Goal: Task Accomplishment & Management: Manage account settings

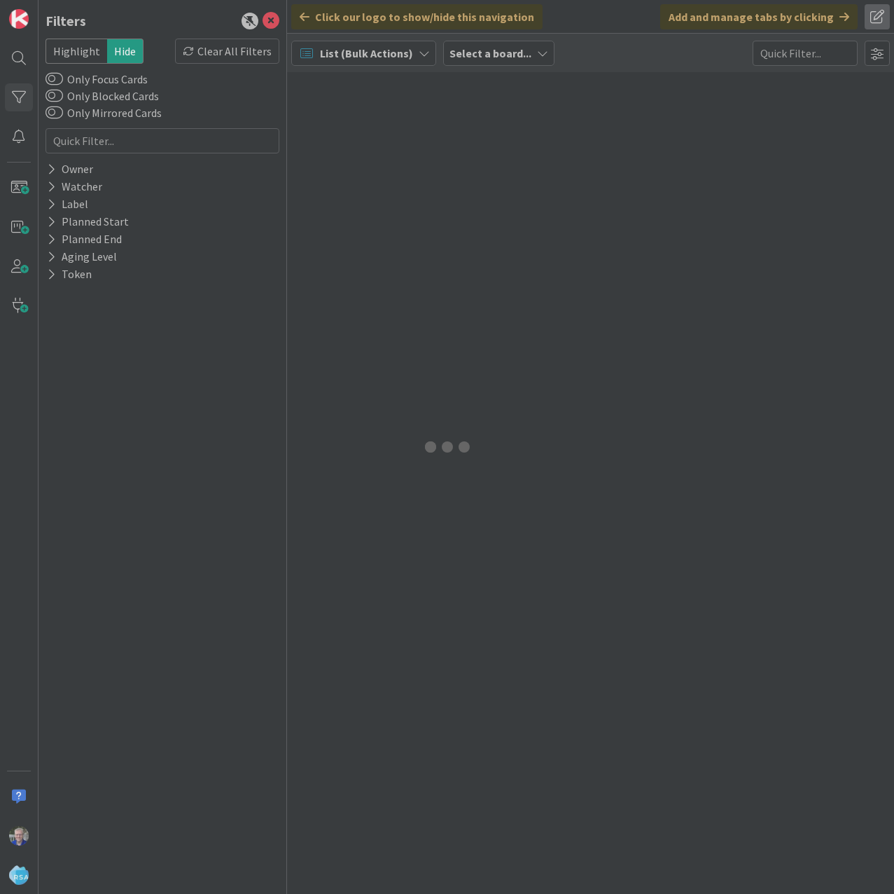
type input "8974"
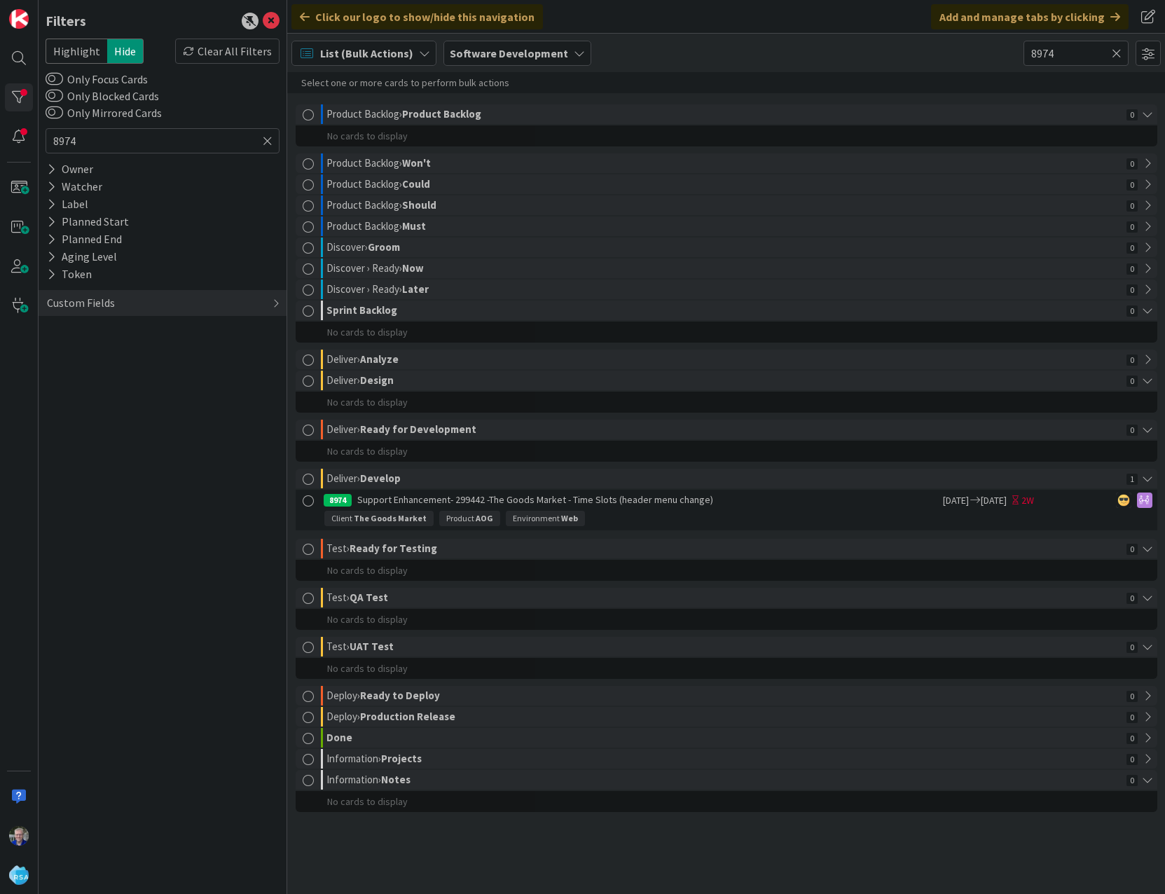
click at [269, 139] on icon at bounding box center [268, 140] width 10 height 13
click at [419, 48] on icon at bounding box center [424, 53] width 11 height 11
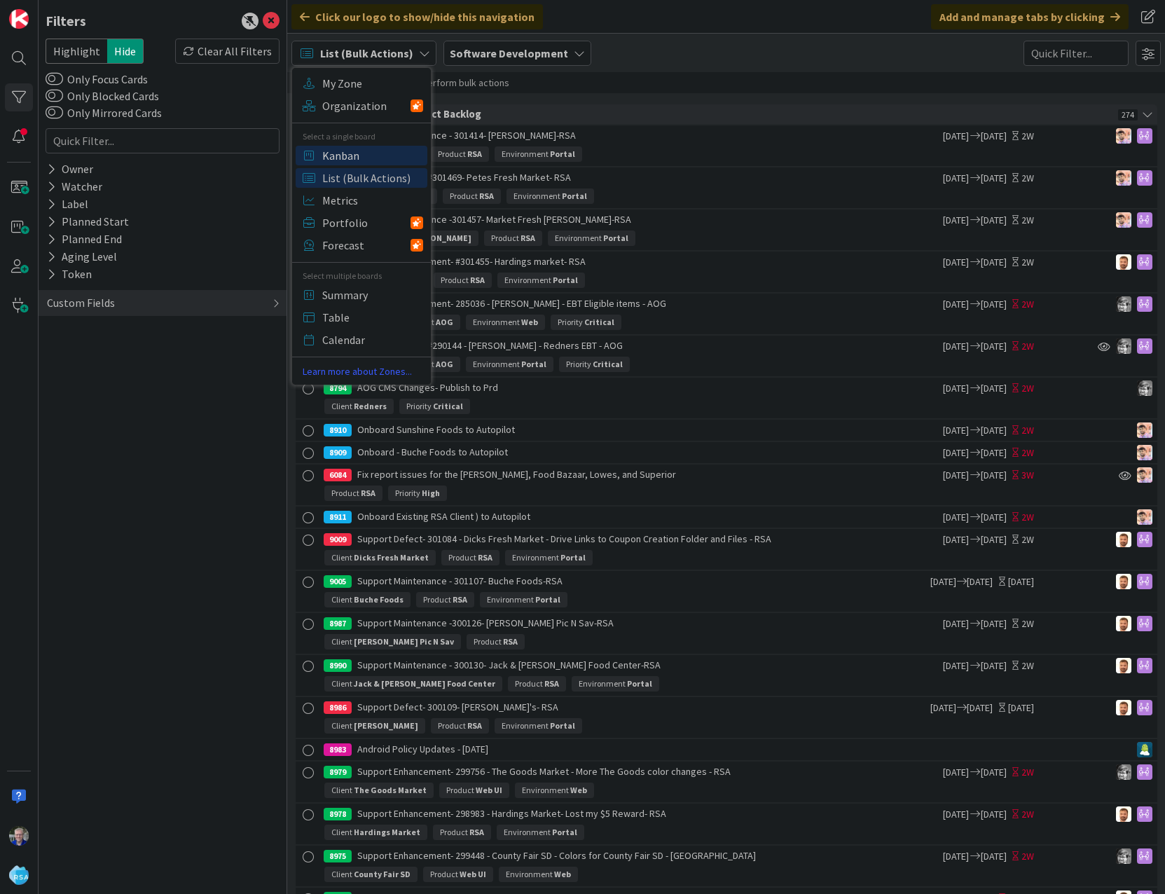
click at [348, 157] on span "Kanban" at bounding box center [372, 155] width 101 height 21
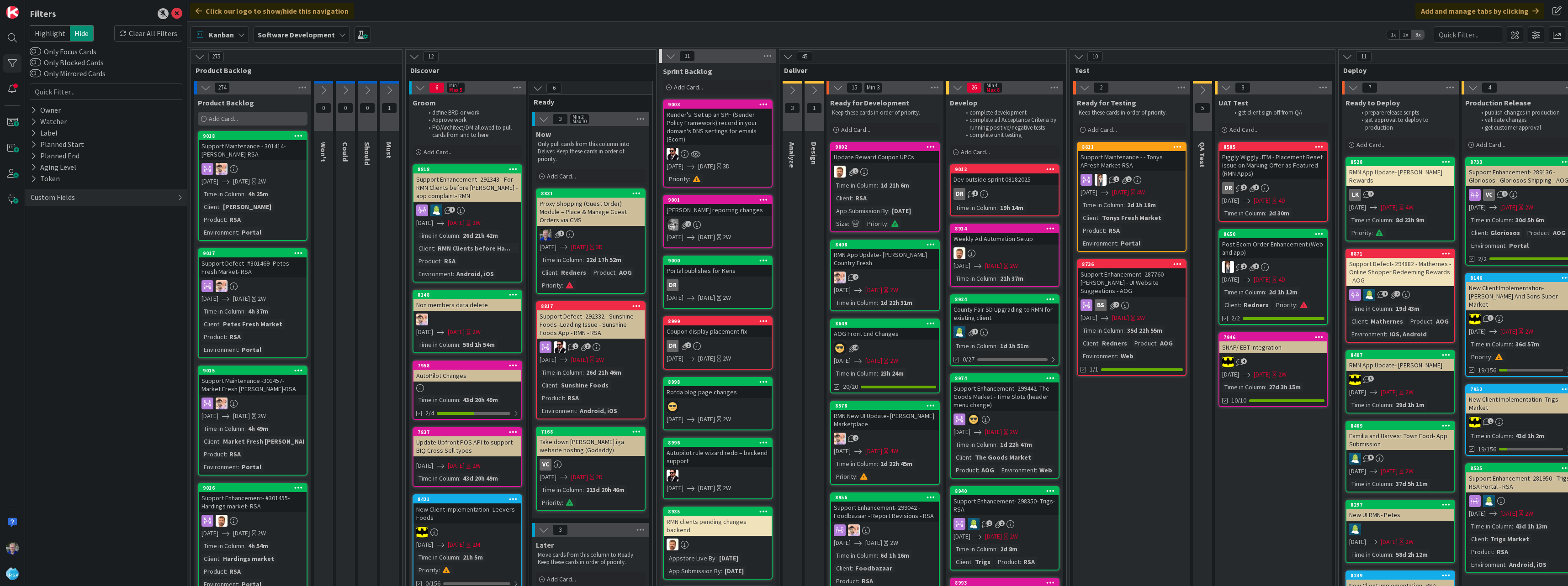
click at [235, 115] on span "Add Card..." at bounding box center [223, 119] width 29 height 8
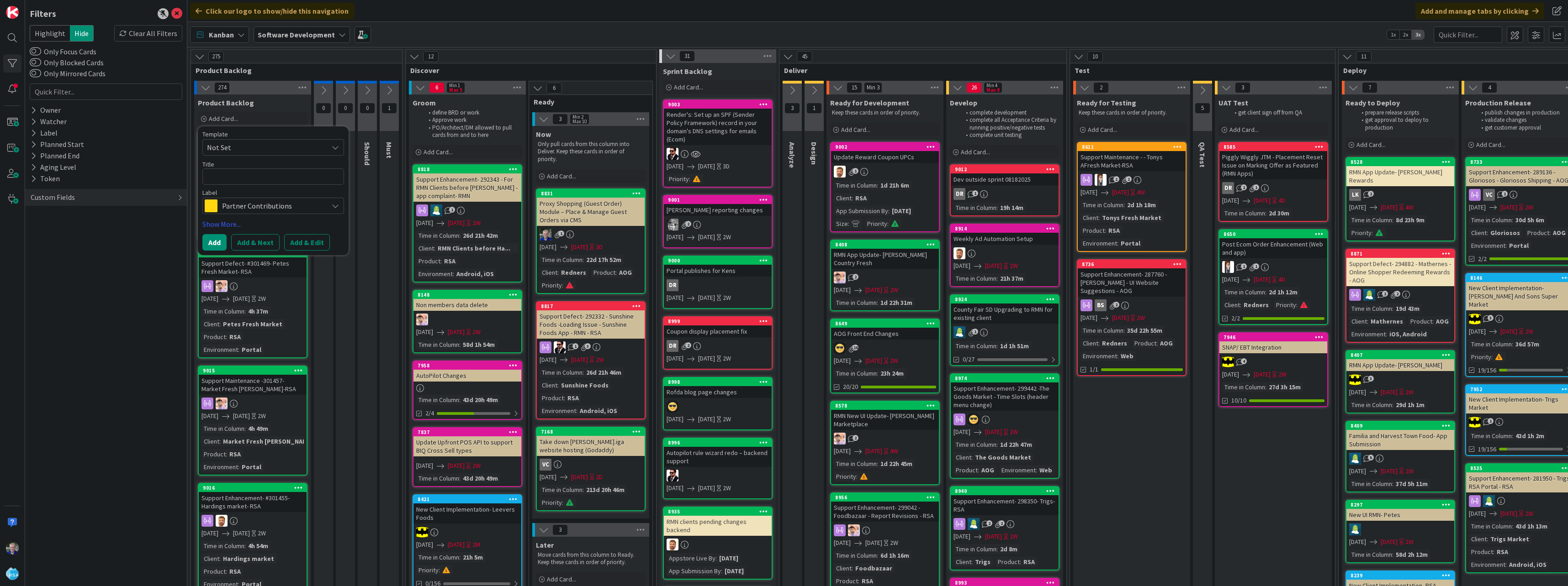
type textarea "x"
type textarea "A"
type textarea "x"
type textarea "Au"
type textarea "x"
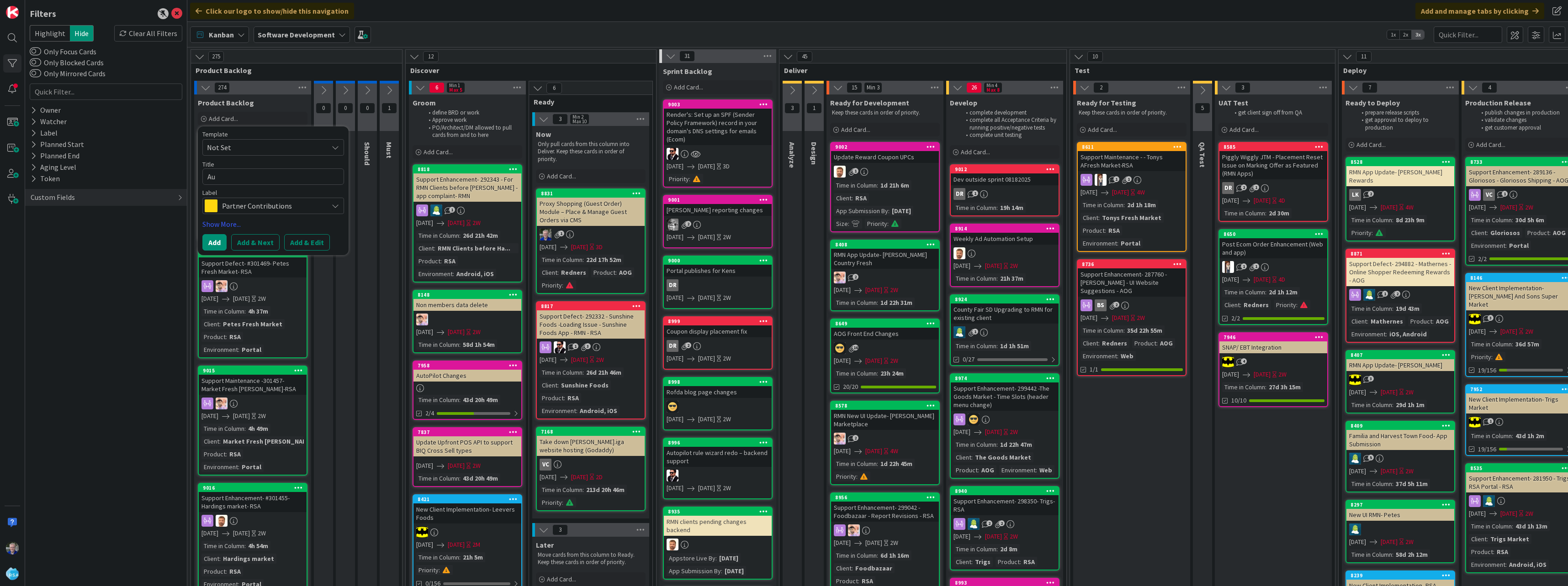
type textarea "Aut"
type textarea "x"
type textarea "Auto"
type textarea "x"
type textarea "Automa"
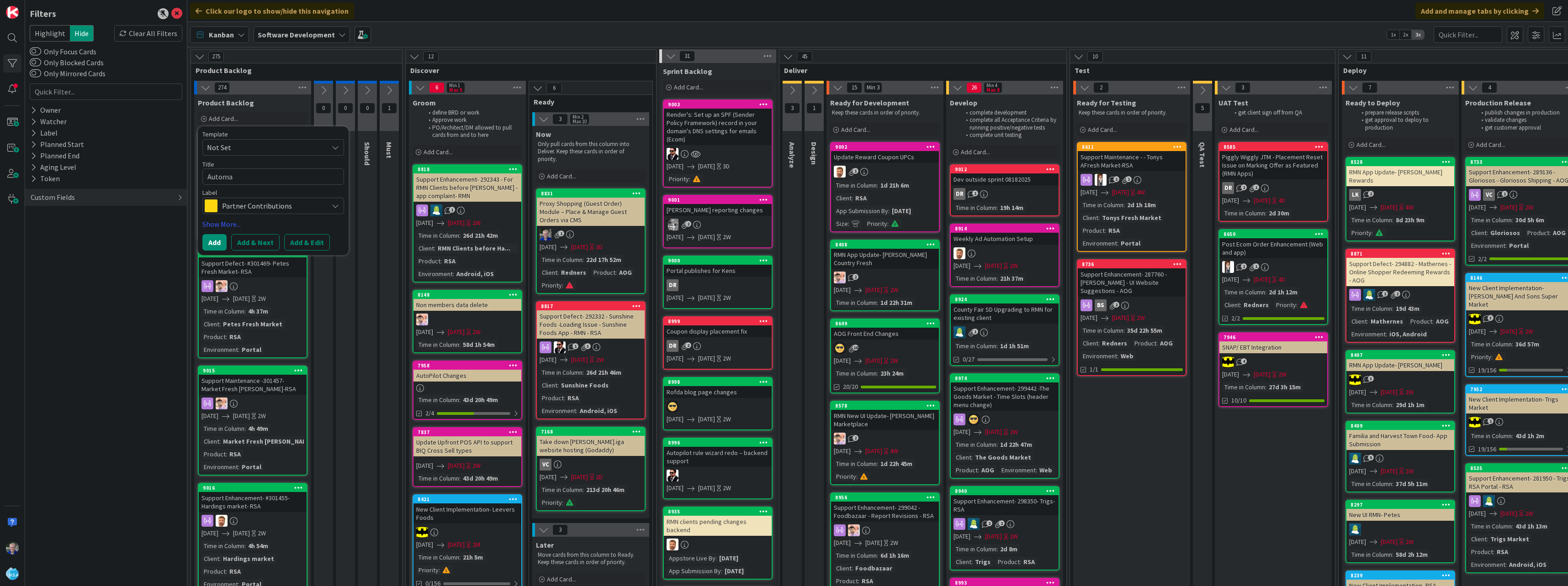
type textarea "x"
type textarea "Automat"
type textarea "x"
type textarea "Automate"
type textarea "x"
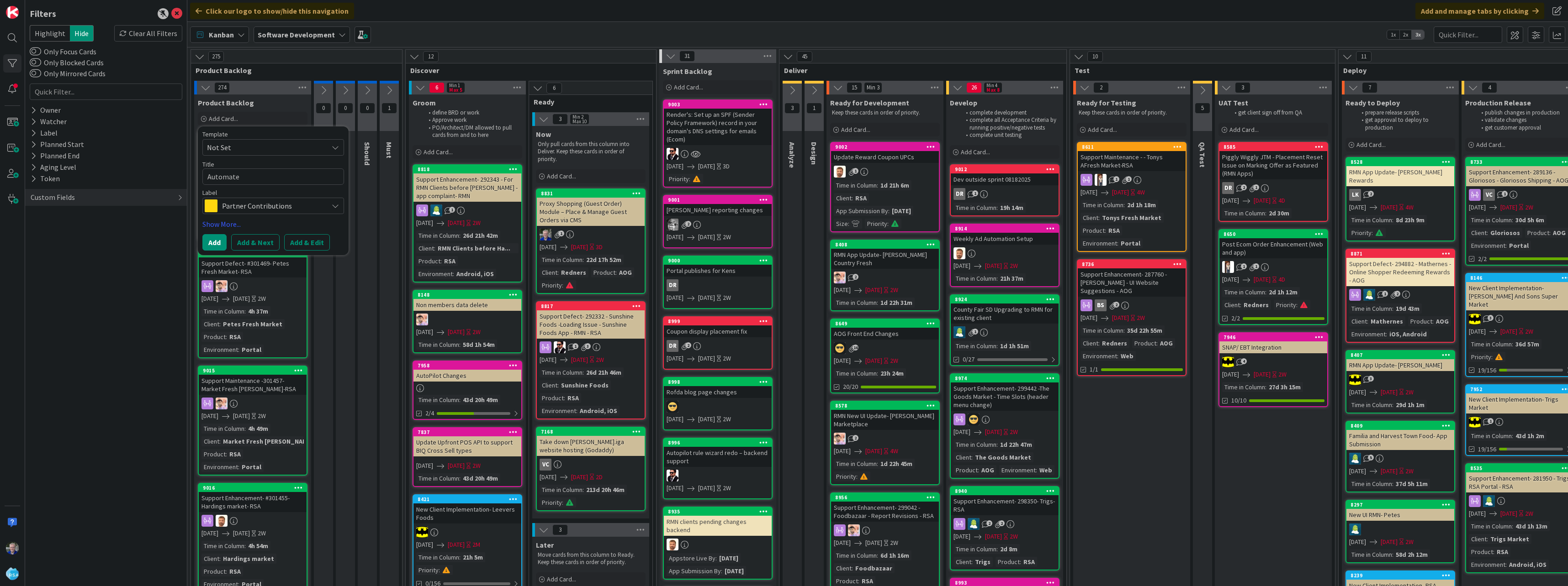
type textarea "Automated"
type textarea "x"
type textarea "Automated"
type textarea "x"
type textarea "Automated F"
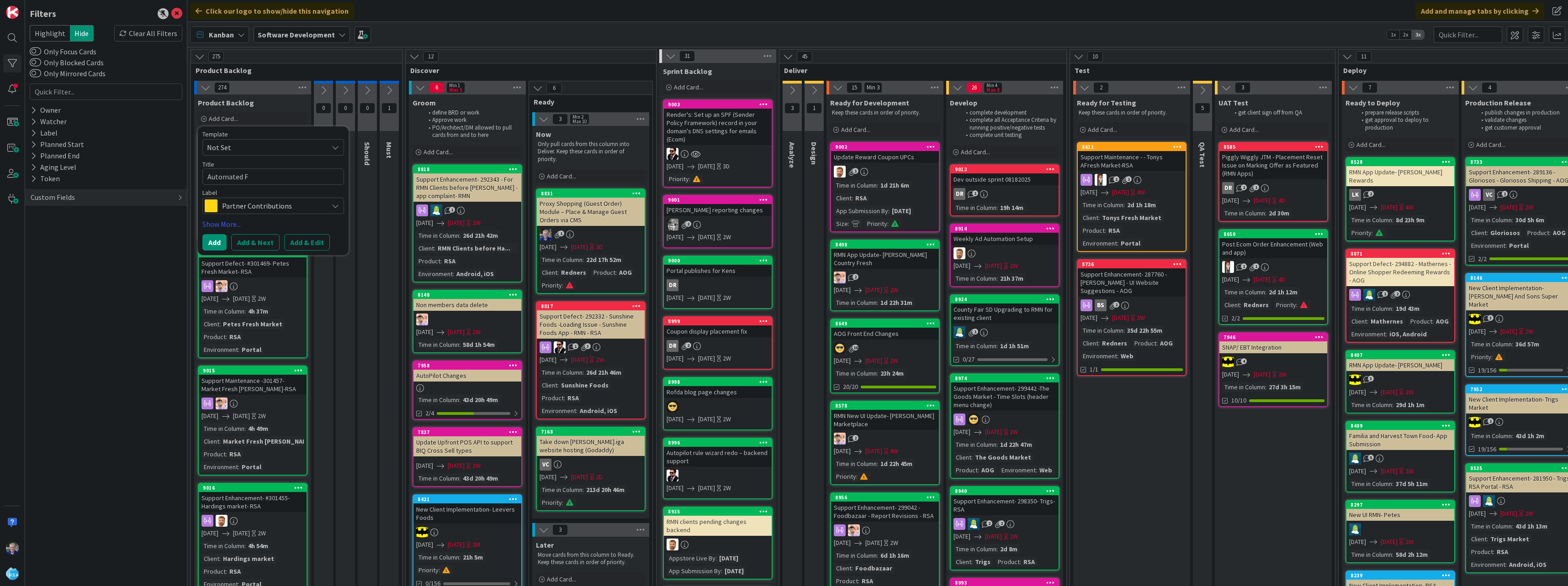
type textarea "x"
type textarea "Automated Fr"
type textarea "x"
type textarea "Automated Fra"
type textarea "x"
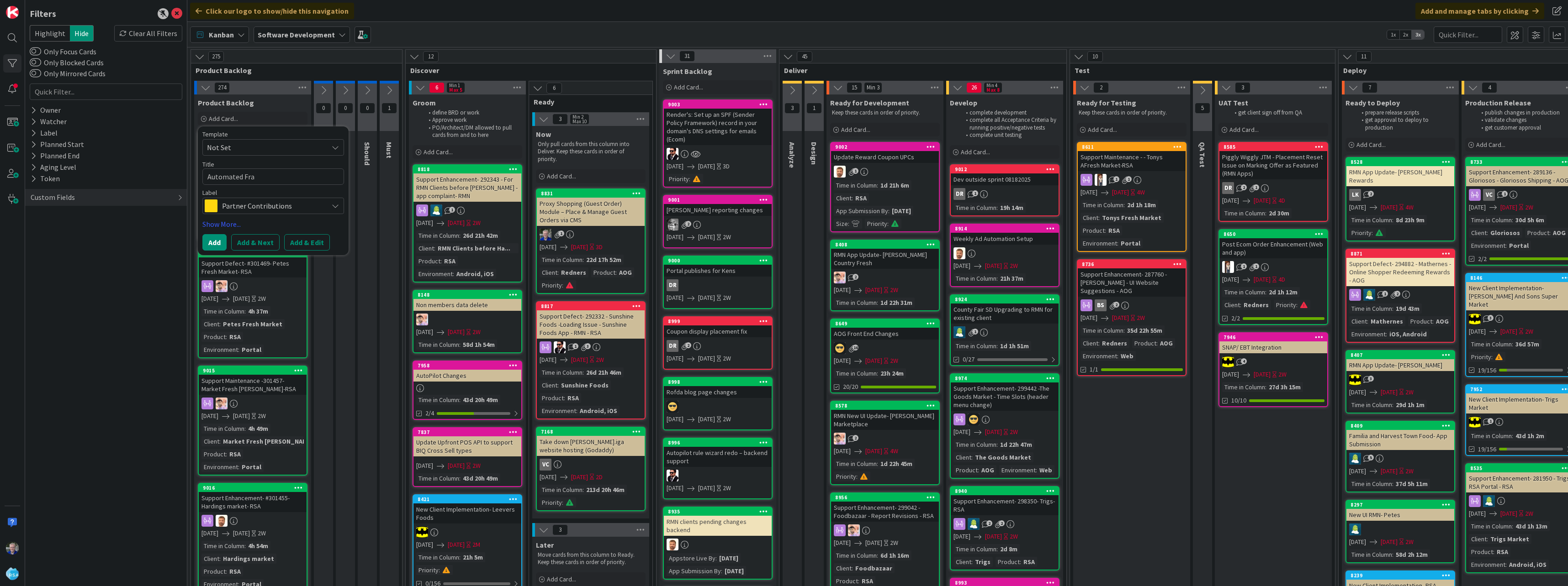
type textarea "Automated Frau"
type textarea "x"
type textarea "Automated Fraud"
type textarea "x"
type textarea "Automated Fraud"
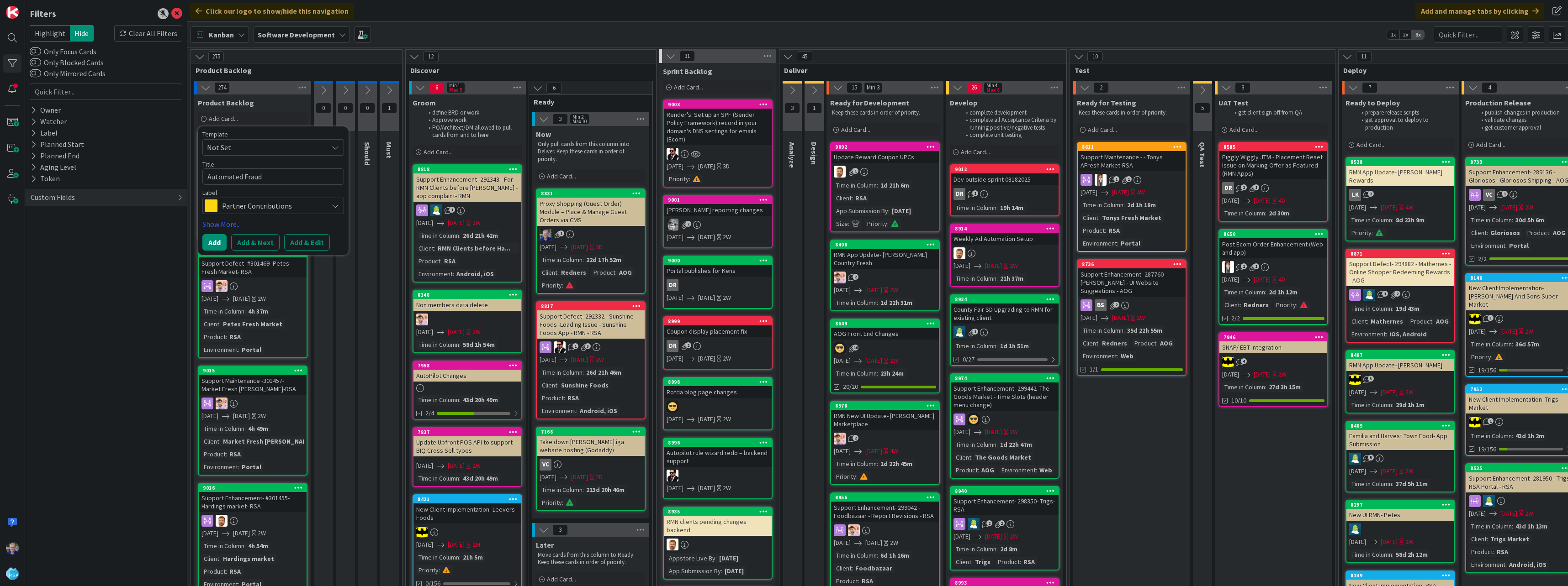
type textarea "x"
type textarea "Automated Fraud E"
type textarea "x"
type textarea "Automated Fraud Em"
type textarea "x"
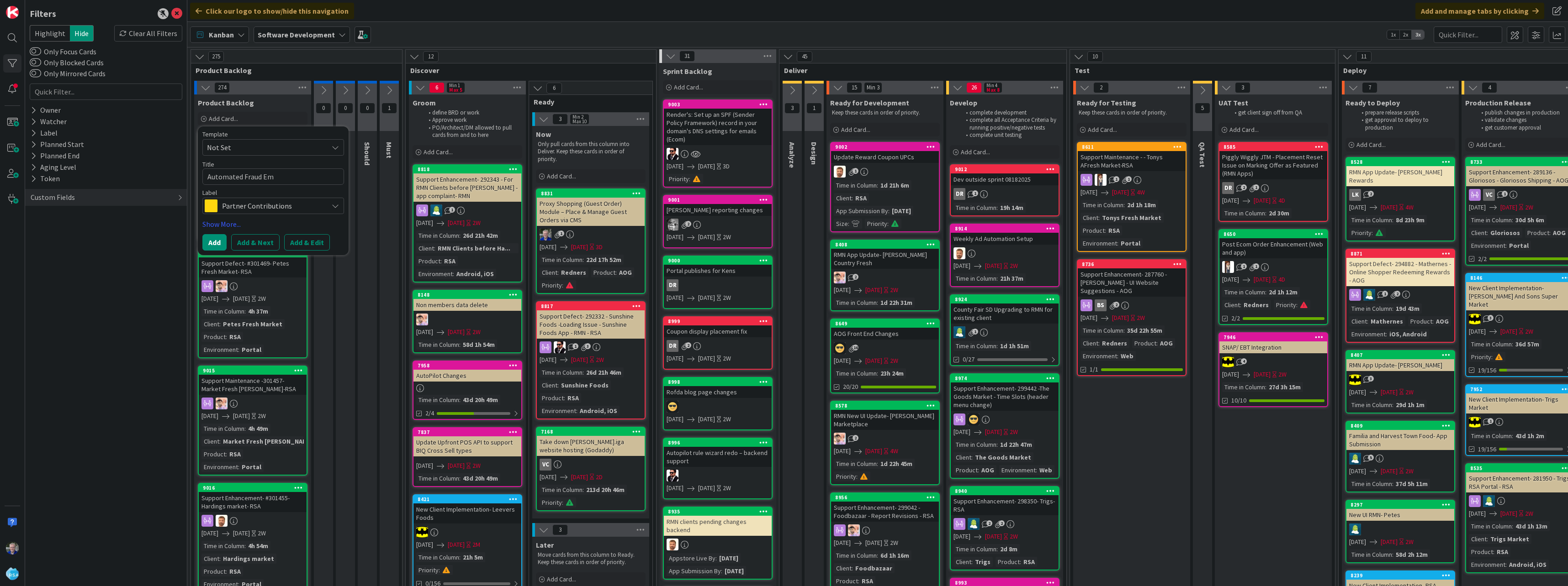
type textarea "Automated Fraud Ema"
type textarea "x"
type textarea "Automated Fraud [PERSON_NAME]"
type textarea "x"
type textarea "Automated Fraud Email"
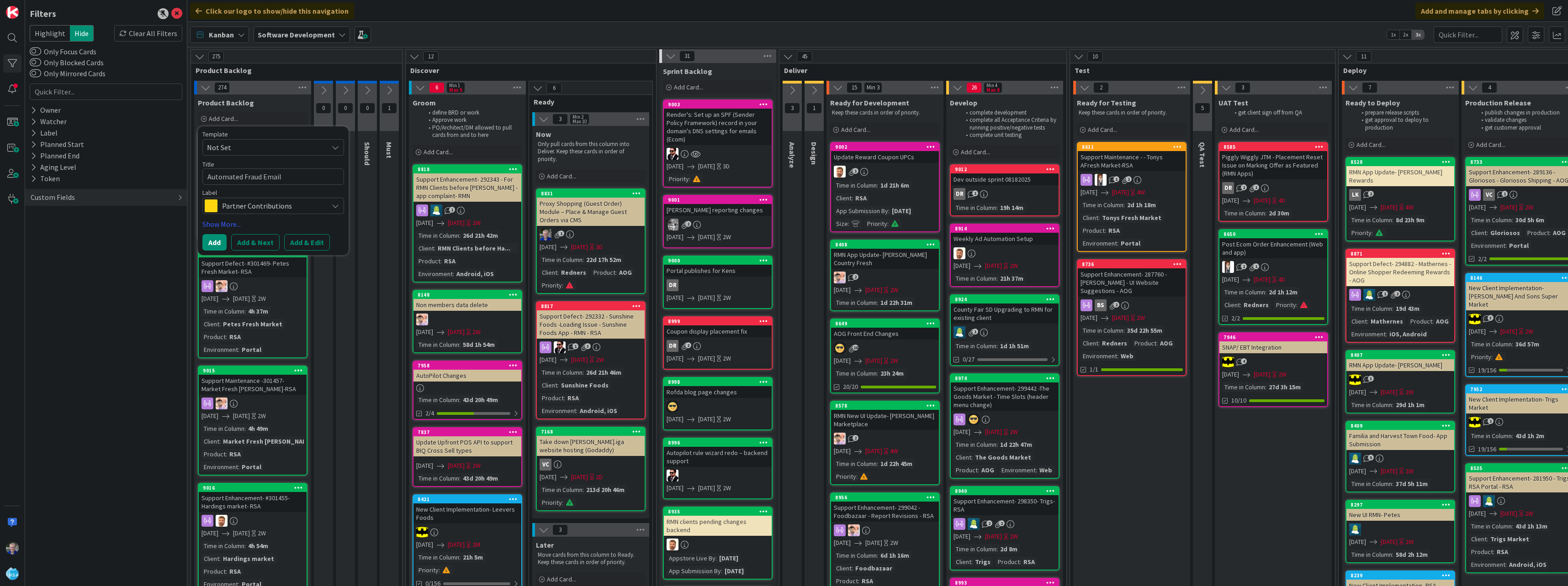
type textarea "x"
type textarea "Automated Fraud Emails"
click at [331, 203] on div "Partner Contributions" at bounding box center [273, 205] width 142 height 16
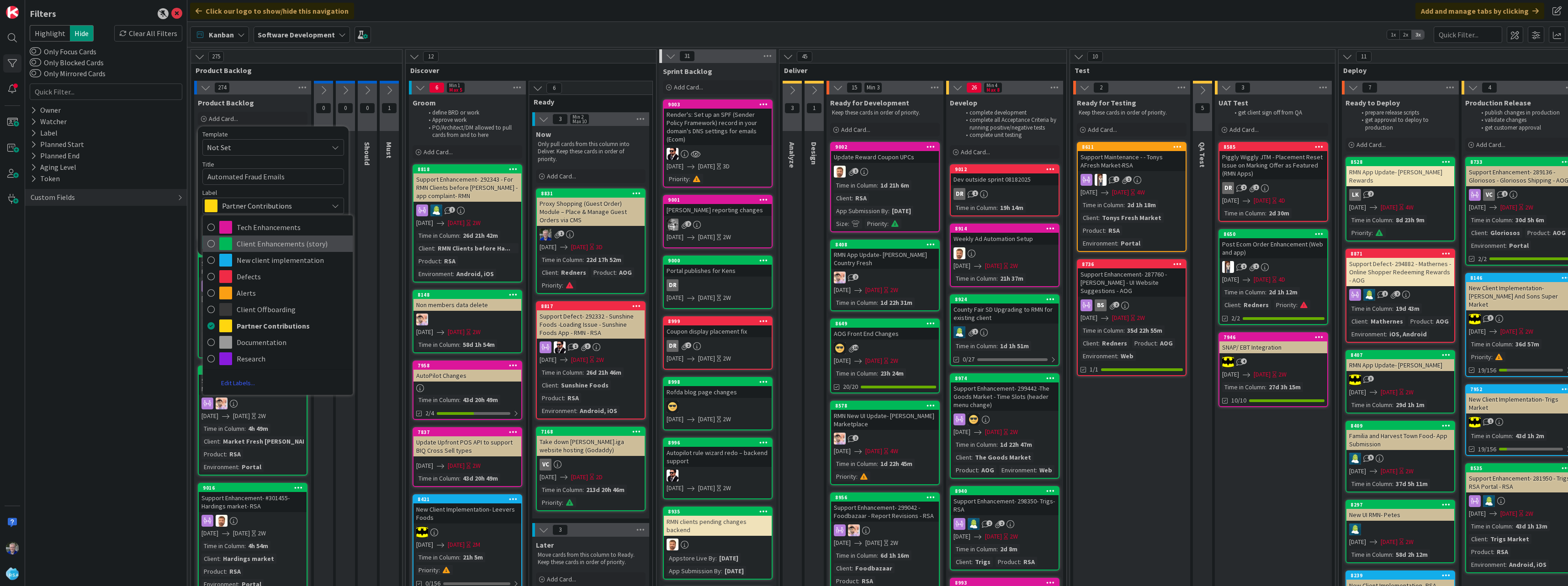
click at [212, 244] on icon at bounding box center [211, 243] width 7 height 14
type textarea "x"
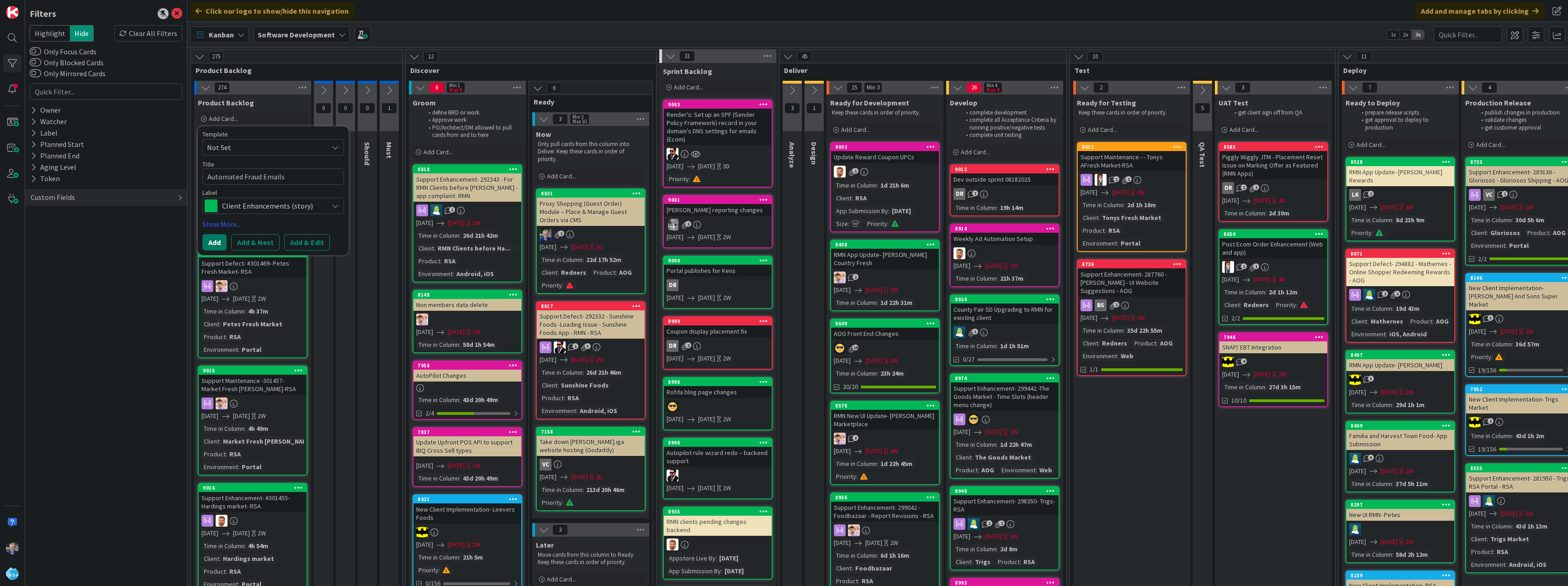
click at [219, 244] on button "Add" at bounding box center [214, 242] width 24 height 16
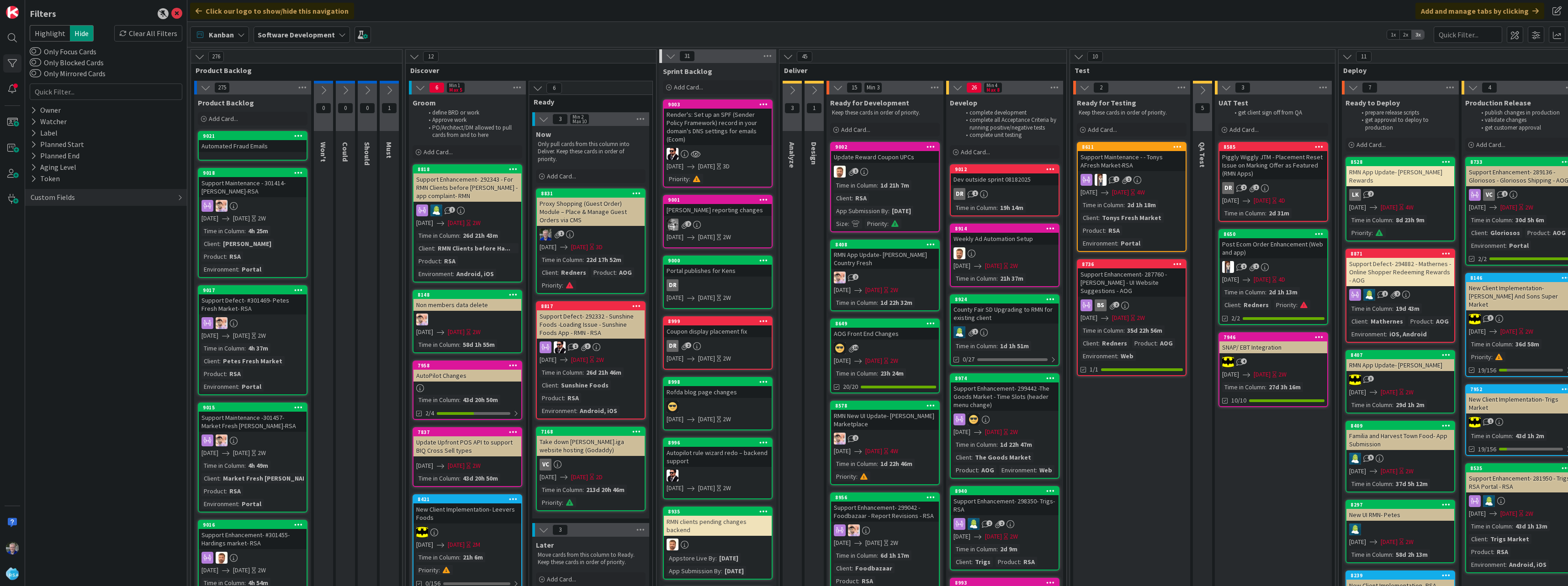
click at [250, 146] on div "Automated Fraud Emails" at bounding box center [252, 146] width 108 height 12
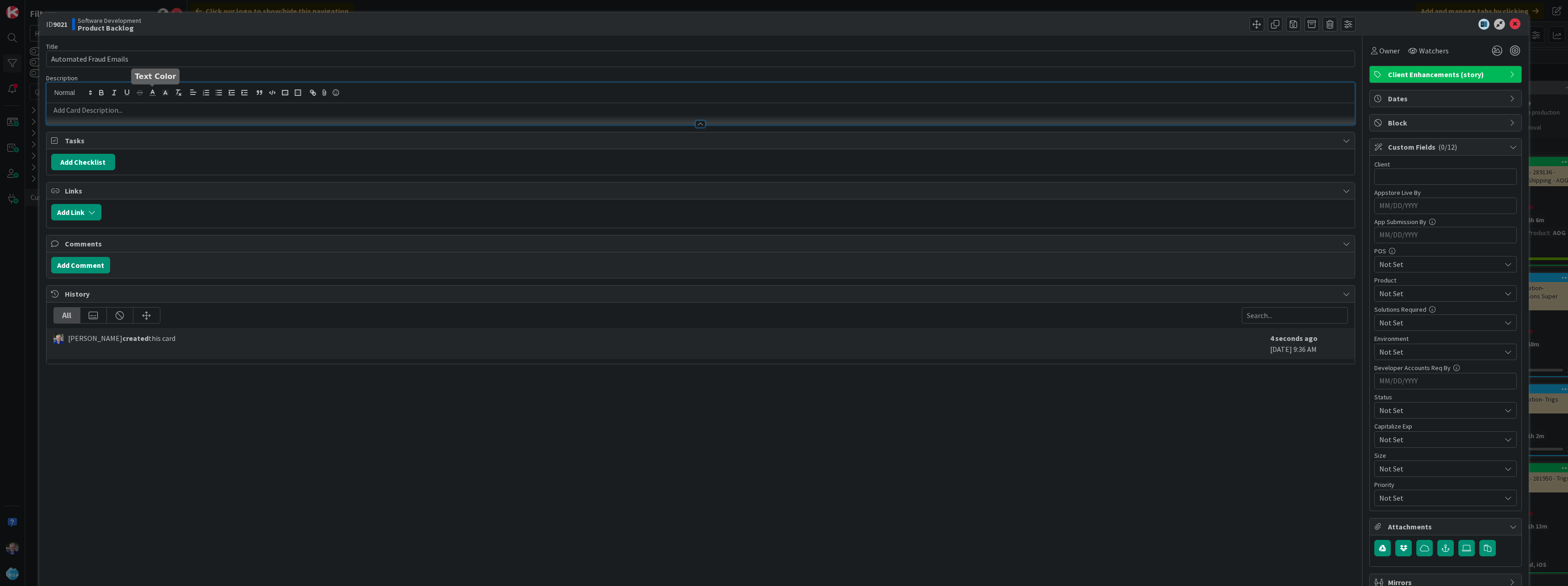
click at [149, 89] on div at bounding box center [700, 104] width 1308 height 42
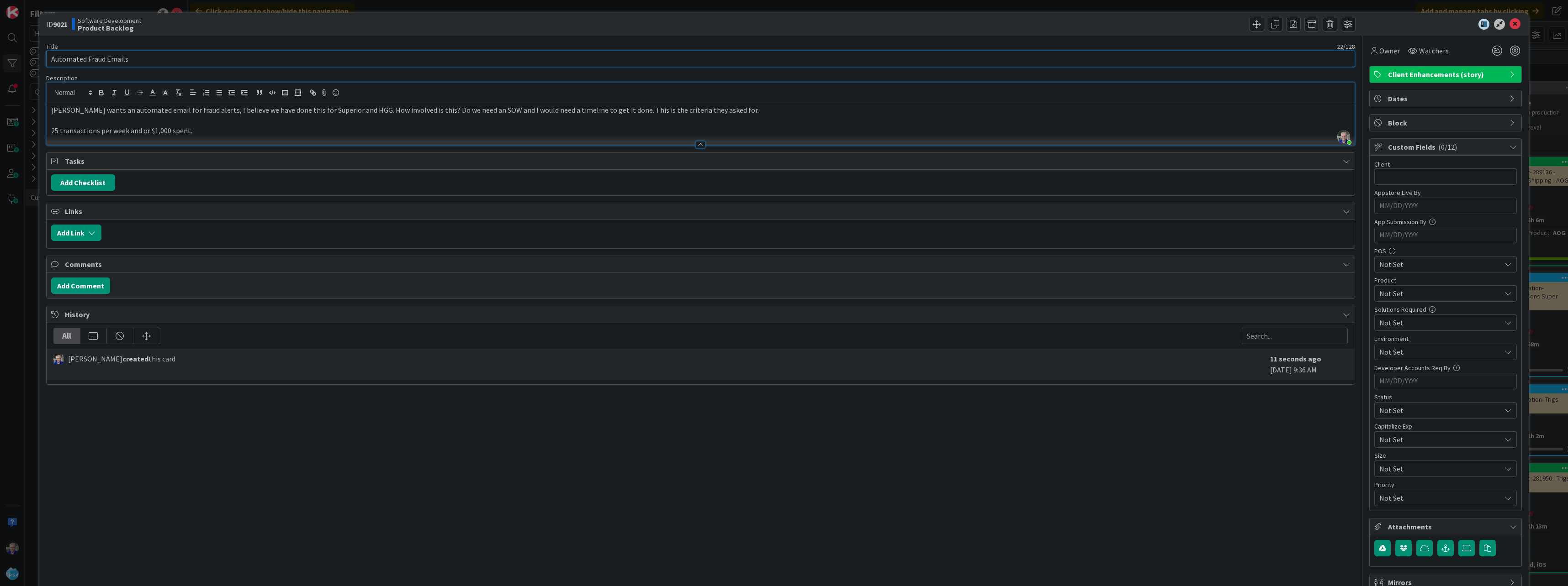
click at [158, 62] on input "Automated Fraud Emails" at bounding box center [701, 59] width 1309 height 16
type input "Automated Fraud Emails ([PERSON_NAME])"
drag, startPoint x: 197, startPoint y: 113, endPoint x: 202, endPoint y: 113, distance: 5.0
click at [198, 113] on p "[PERSON_NAME] wants an automated email for fraud alerts, I believe we have done…" at bounding box center [700, 110] width 1299 height 10
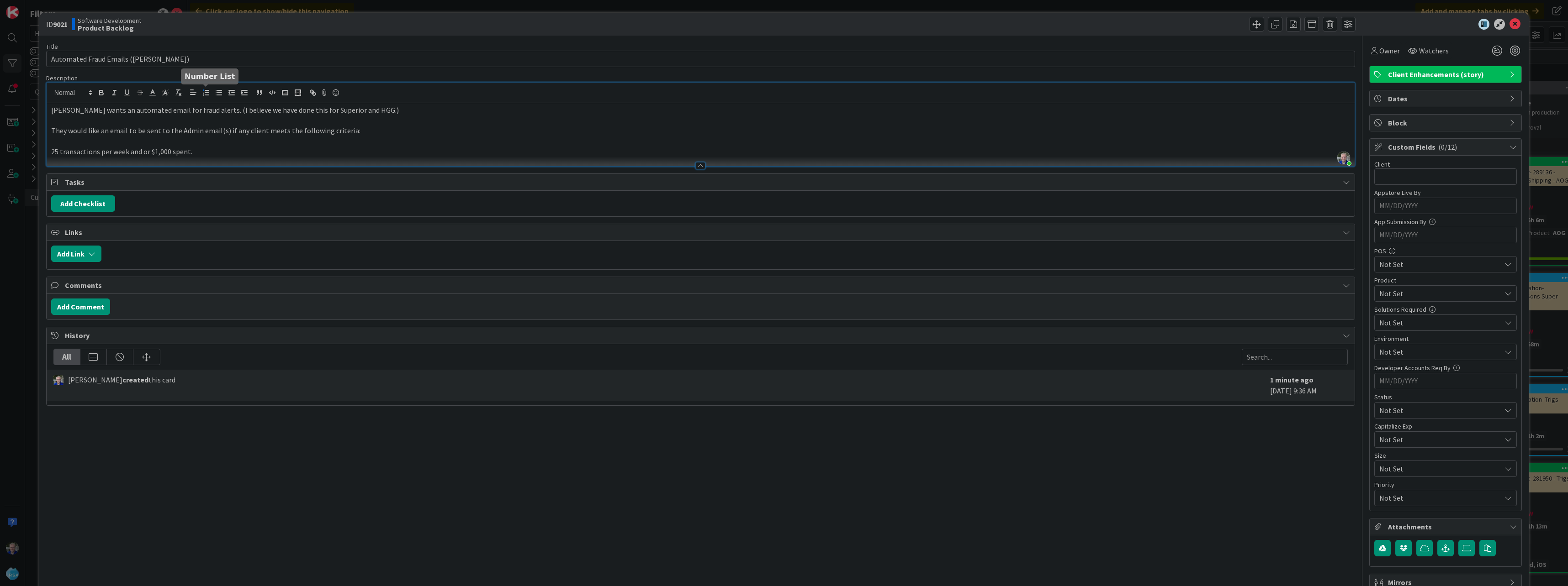
click at [207, 95] on line "button" at bounding box center [207, 95] width 4 height 0
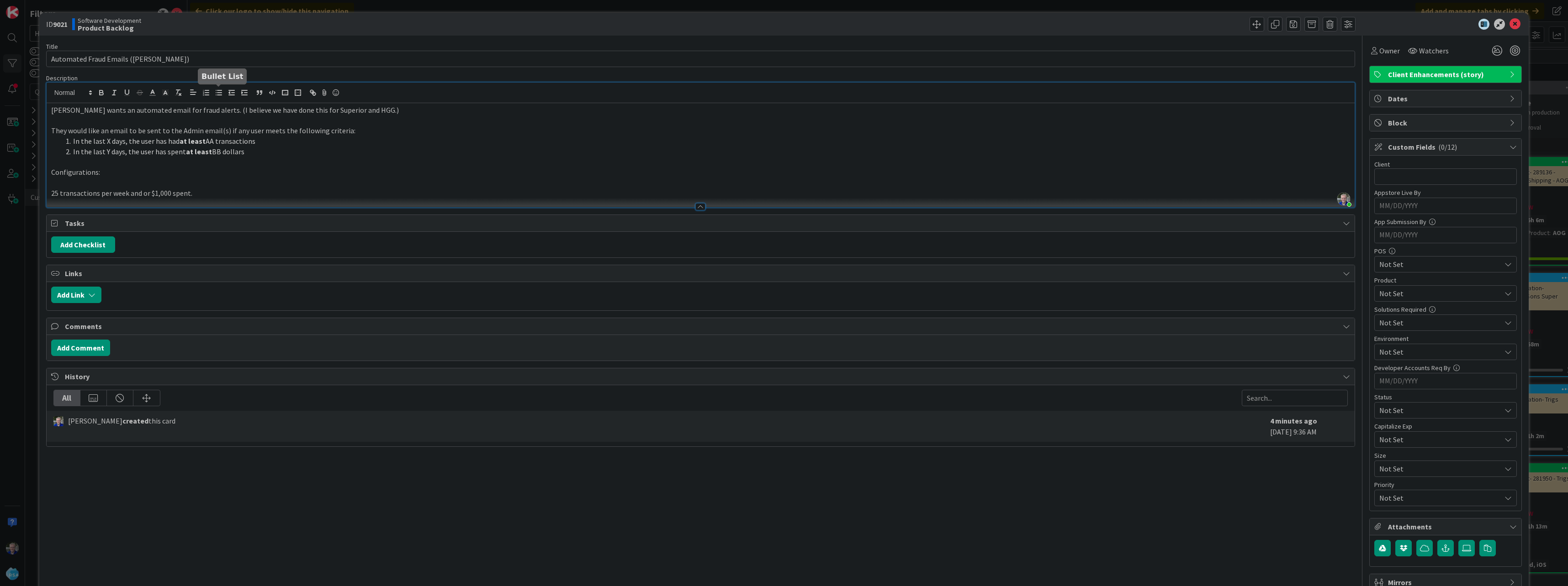
click at [219, 95] on line "button" at bounding box center [219, 95] width 4 height 0
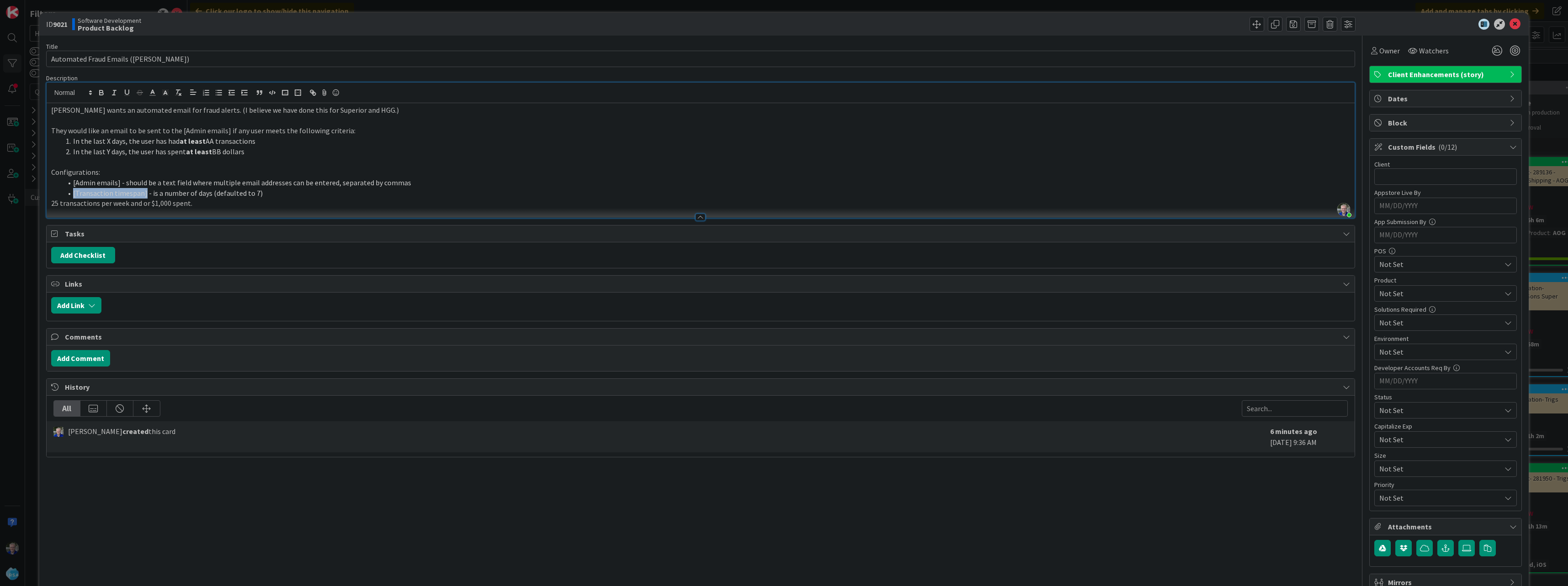
drag, startPoint x: 72, startPoint y: 194, endPoint x: 144, endPoint y: 191, distance: 72.1
click at [143, 192] on li "[Transaction timespan] - is a number of days (defaulted to 7)" at bounding box center [706, 194] width 1288 height 10
copy li "[Transaction timespan]"
click at [108, 141] on li "In the last X days, the user has had at least AA transactions" at bounding box center [706, 141] width 1288 height 10
click at [271, 194] on li "[Transaction timespan] - is a number of days (defaulted to 7)" at bounding box center [706, 194] width 1288 height 10
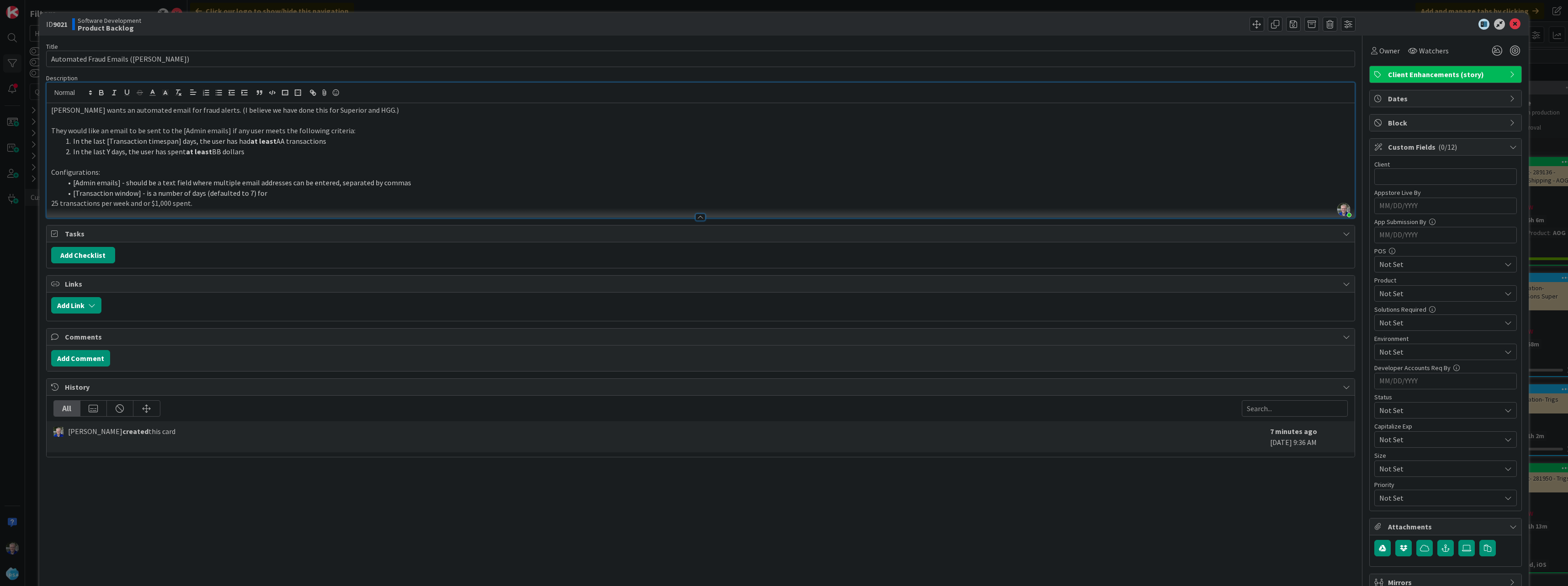
click at [127, 194] on li "[Transaction window] - is a number of days (defaulted to 7) for" at bounding box center [706, 194] width 1288 height 10
copy li "window"
click at [157, 141] on li "In the last [Transaction timespan] days, the user has had at least AA transacti…" at bounding box center [706, 141] width 1288 height 10
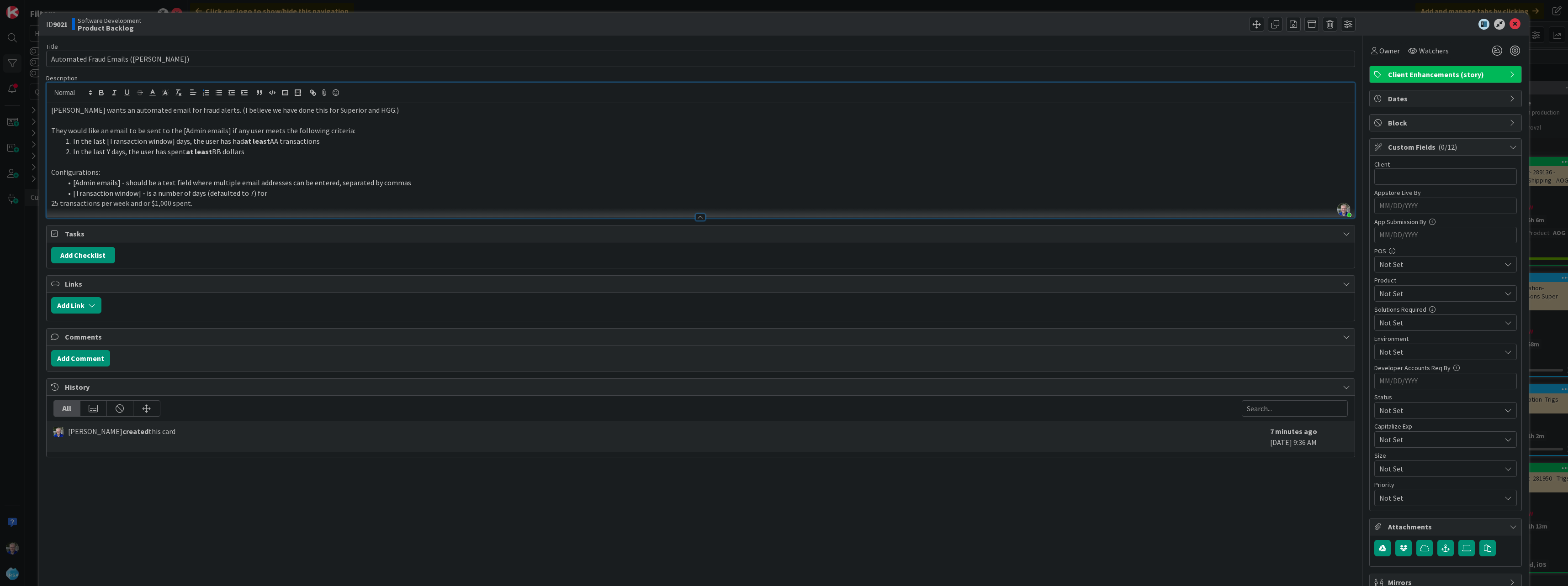
click at [110, 140] on li "In the last [Transaction window] days, the user has had at least AA transactions" at bounding box center [706, 141] width 1288 height 10
click at [188, 143] on li "In the last [transaction_window] days, the user has had at least AA transactions" at bounding box center [706, 141] width 1288 height 10
click at [263, 192] on li "[Transaction window] - is a number of days (defaulted to 7) for" at bounding box center [706, 194] width 1288 height 10
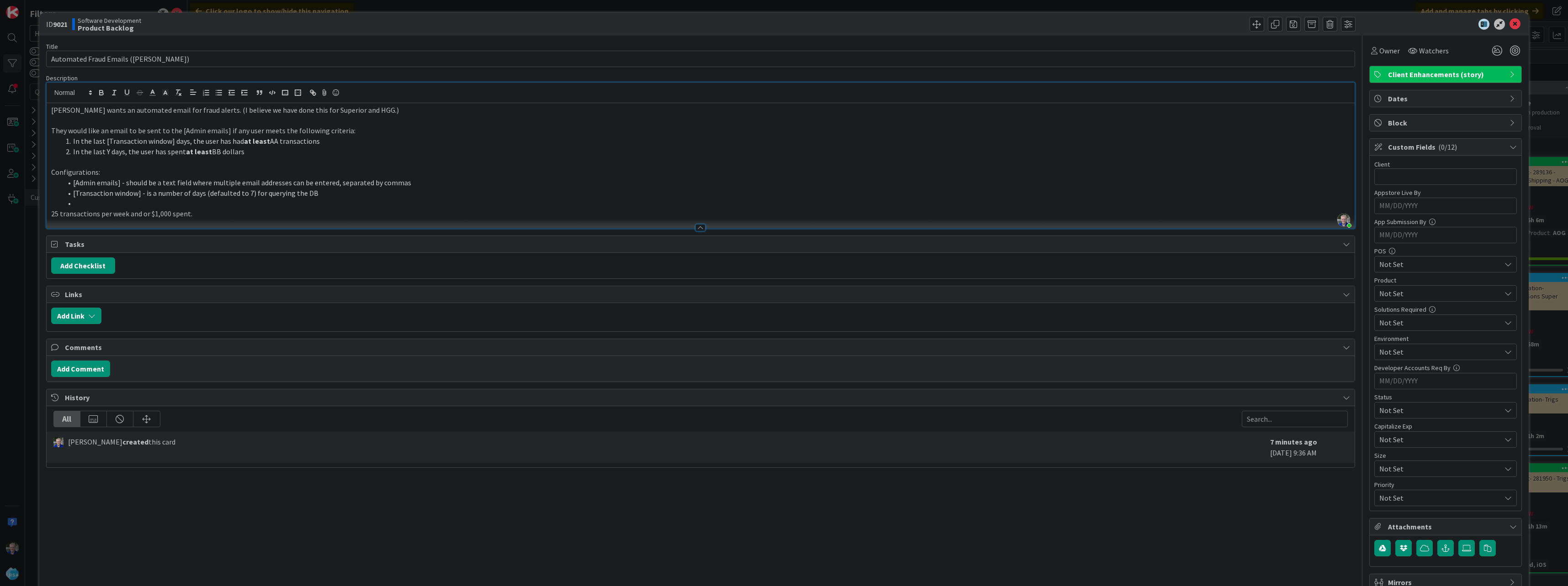
click at [270, 141] on li "In the last [Transaction window] days, the user has had at least AA transactions" at bounding box center [706, 141] width 1288 height 10
click at [304, 141] on li "In the last [Transaction window] days, the user has had at least [Transaction t…" at bounding box center [706, 141] width 1288 height 10
click at [310, 141] on li "In the last [Transaction window] days, the user has had at least [Transaction q…" at bounding box center [706, 141] width 1288 height 10
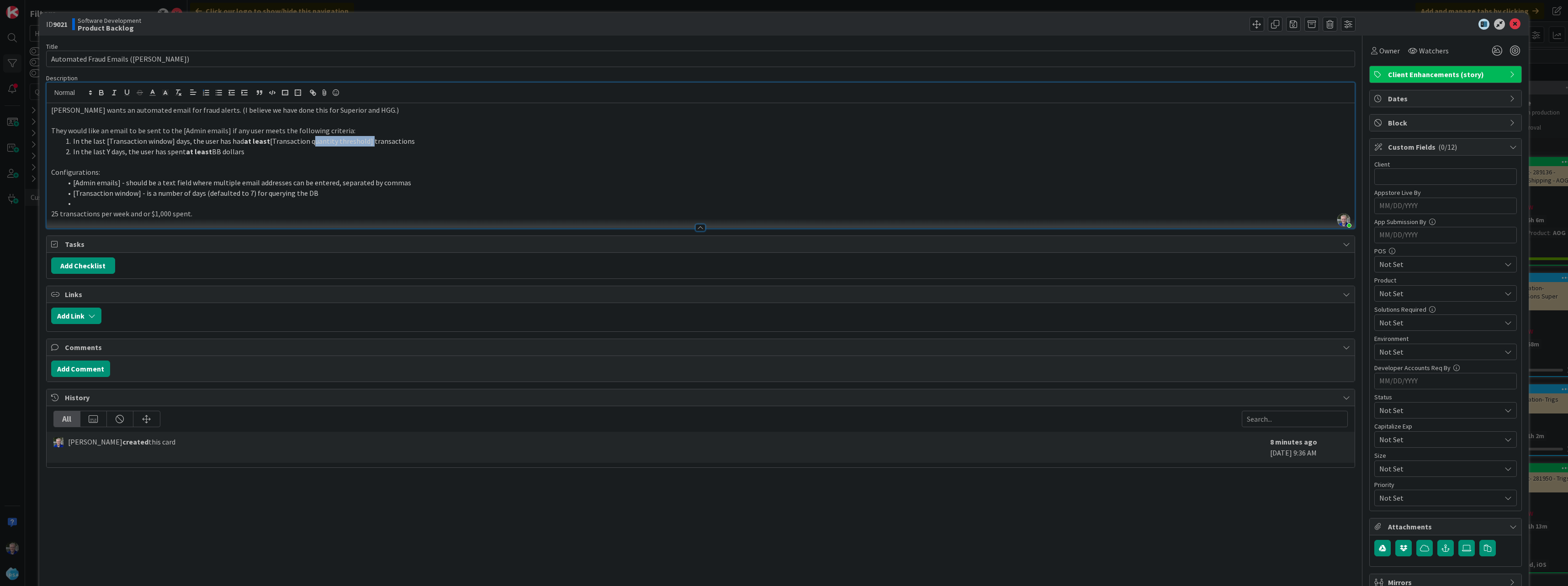
click at [361, 141] on li "In the last [Transaction window] days, the user has had at least [Transaction q…" at bounding box center [706, 141] width 1288 height 10
click at [320, 194] on li "[Transaction window] - is a number of days (defaulted to 7) for querying the DB" at bounding box center [706, 194] width 1288 height 10
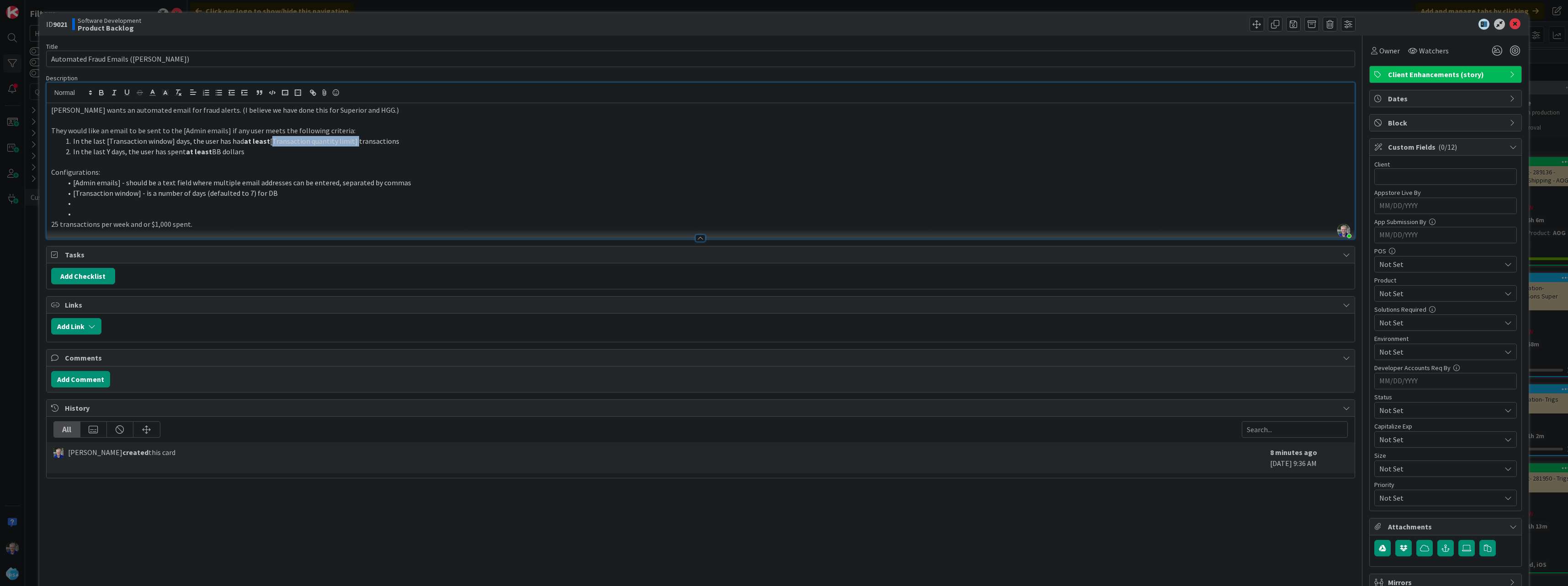
drag, startPoint x: 266, startPoint y: 142, endPoint x: 348, endPoint y: 141, distance: 82.0
click at [348, 141] on li "In the last [Transaction window] days, the user has had at least [Transaction q…" at bounding box center [706, 141] width 1288 height 10
copy li "[Transaction quantity limit]"
click at [87, 201] on li at bounding box center [706, 203] width 1288 height 10
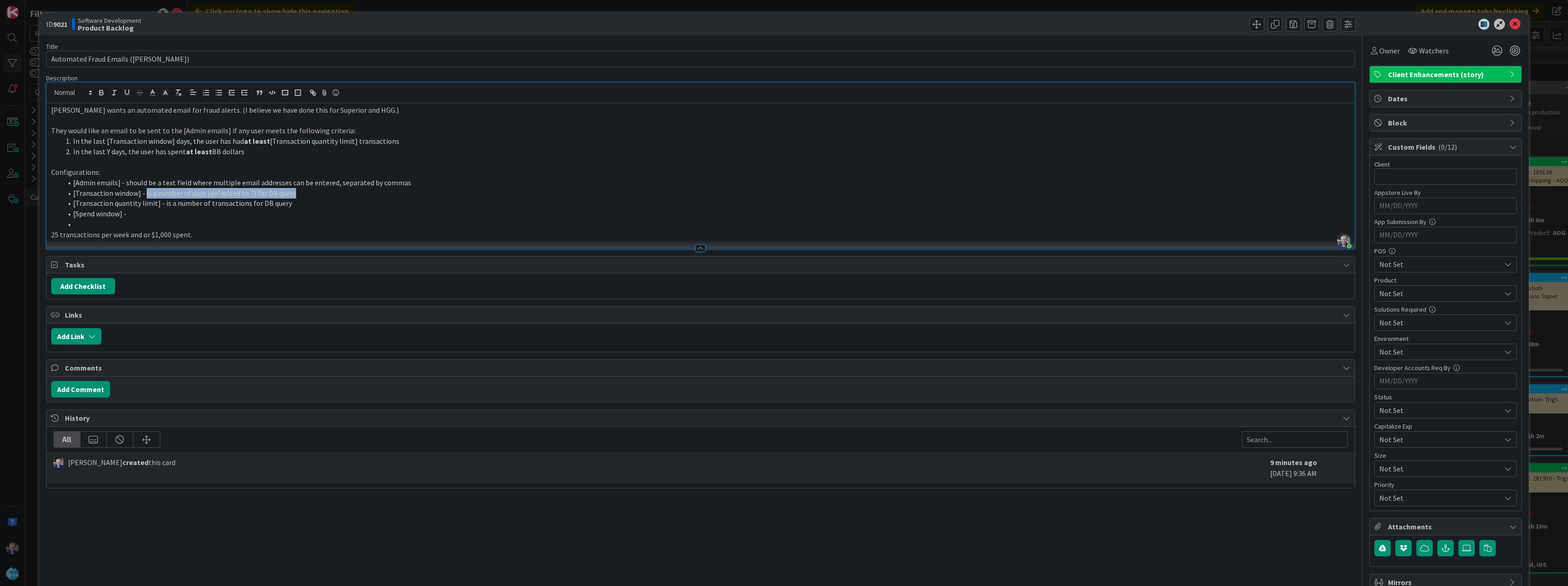
copy li "is a number of days (defaulted to 7) for DB query"
click at [128, 205] on li "[Transactions quantity limit] - is a number of transactions for DB query" at bounding box center [706, 203] width 1288 height 10
click at [175, 205] on li "[Transactions limit] - is a number of transactions for DB query" at bounding box center [706, 203] width 1288 height 10
drag, startPoint x: 72, startPoint y: 212, endPoint x: 122, endPoint y: 214, distance: 50.0
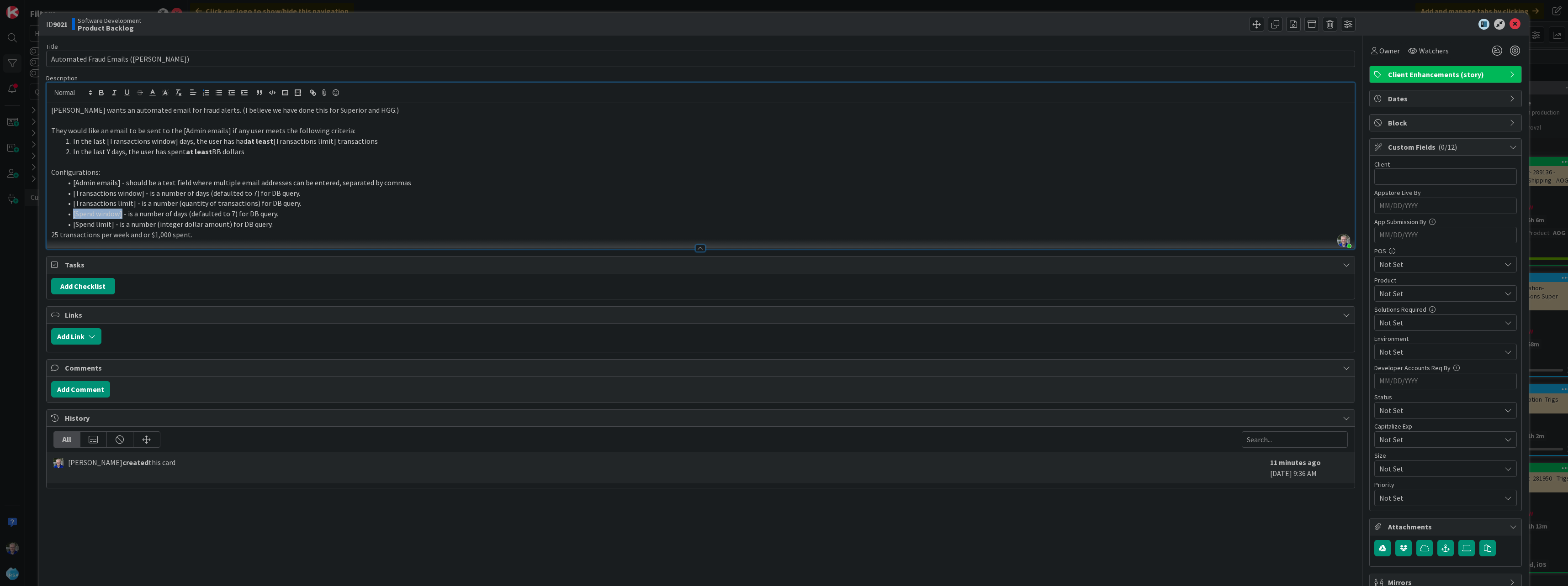
click at [122, 214] on li "[Spend window] - is a number of days (defaulted to 7) for DB query." at bounding box center [706, 214] width 1288 height 10
copy li "[Spend window]"
click at [108, 153] on li "In the last Y days, the user has spent at least BB dollars" at bounding box center [706, 152] width 1288 height 10
drag, startPoint x: 73, startPoint y: 224, endPoint x: 112, endPoint y: 224, distance: 39.0
click at [112, 224] on li "[Spend limit] - is a number (integer dollar amount) for DB query." at bounding box center [706, 224] width 1288 height 10
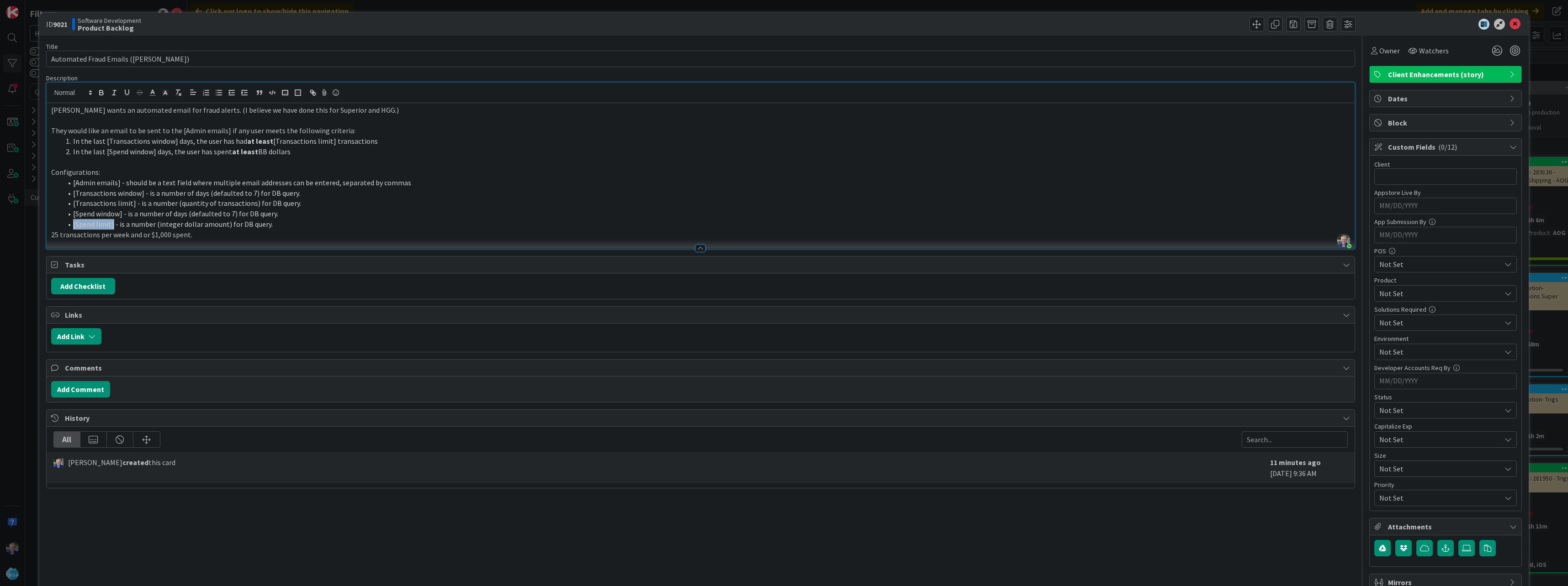
copy li "[Spend limit]"
click at [260, 153] on li "In the last [Spend window] days, the user has spent at least BB dollars" at bounding box center [706, 152] width 1288 height 10
click at [307, 153] on li "In the last [Spend window] days, the user has spent at least [Spend limit] doll…" at bounding box center [706, 152] width 1288 height 10
click at [205, 194] on li "[Transactions window] - is a number of days (defaulted to 7) for DB query." at bounding box center [706, 194] width 1288 height 10
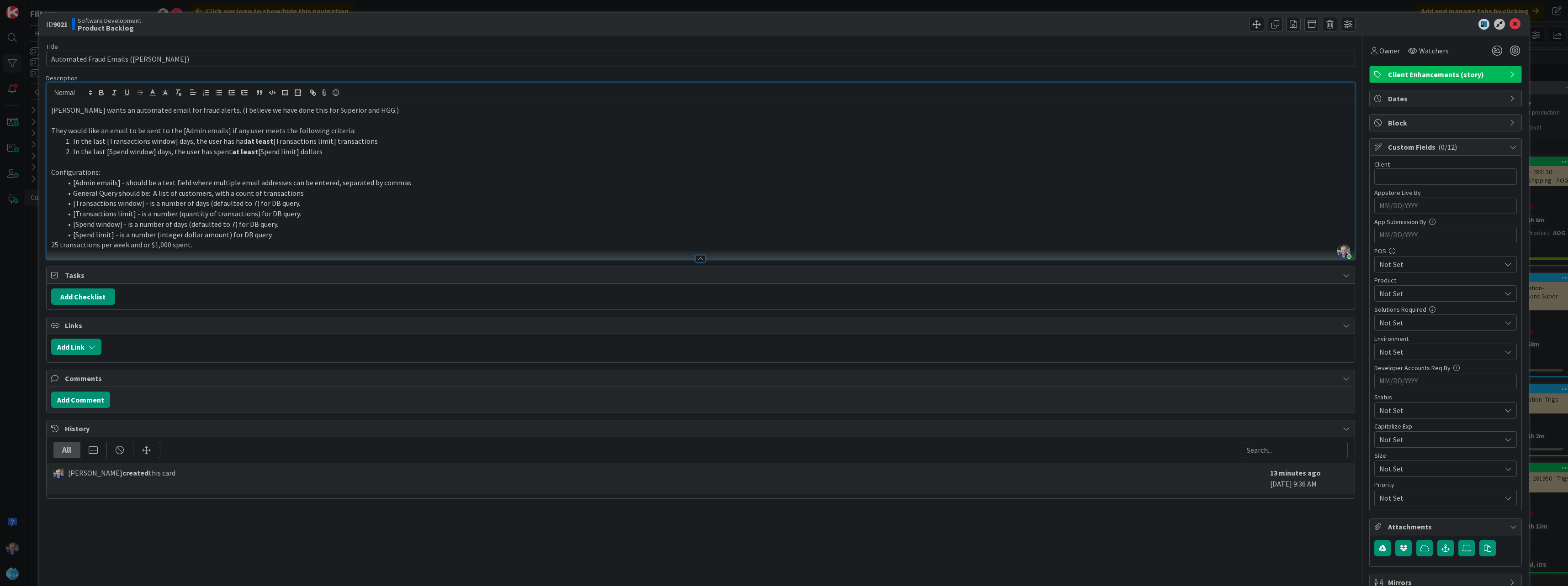
click at [83, 203] on li "[Transactions window] - is a number of days (defaulted to 7) for DB query." at bounding box center [706, 203] width 1288 height 10
click at [104, 225] on li "[Spend window] - is a number of days (defaulted to 7) for DB query." at bounding box center [706, 224] width 1288 height 10
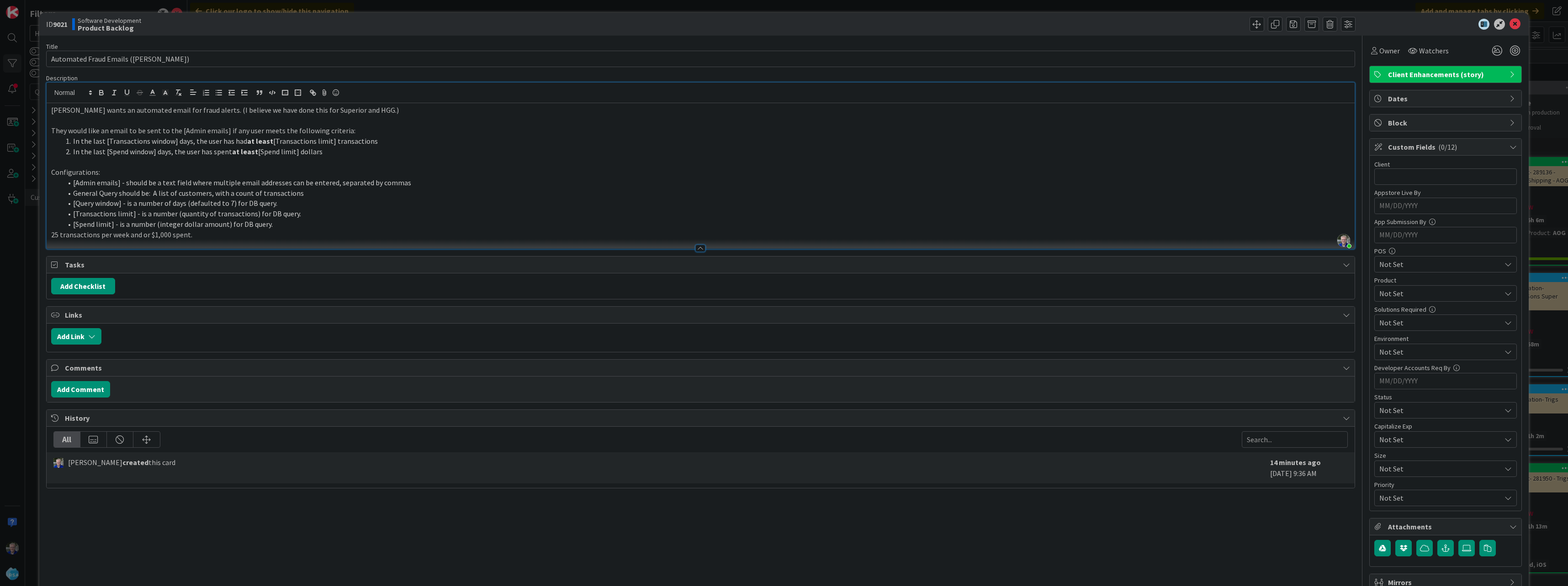
click at [83, 207] on li "[Query window] - is a number of days (defaulted to 7) for DB query." at bounding box center [706, 203] width 1288 height 10
copy li "Query"
click at [119, 151] on li "In the last [Spend window] days, the user has spent at least [Spend limit] doll…" at bounding box center [706, 152] width 1288 height 10
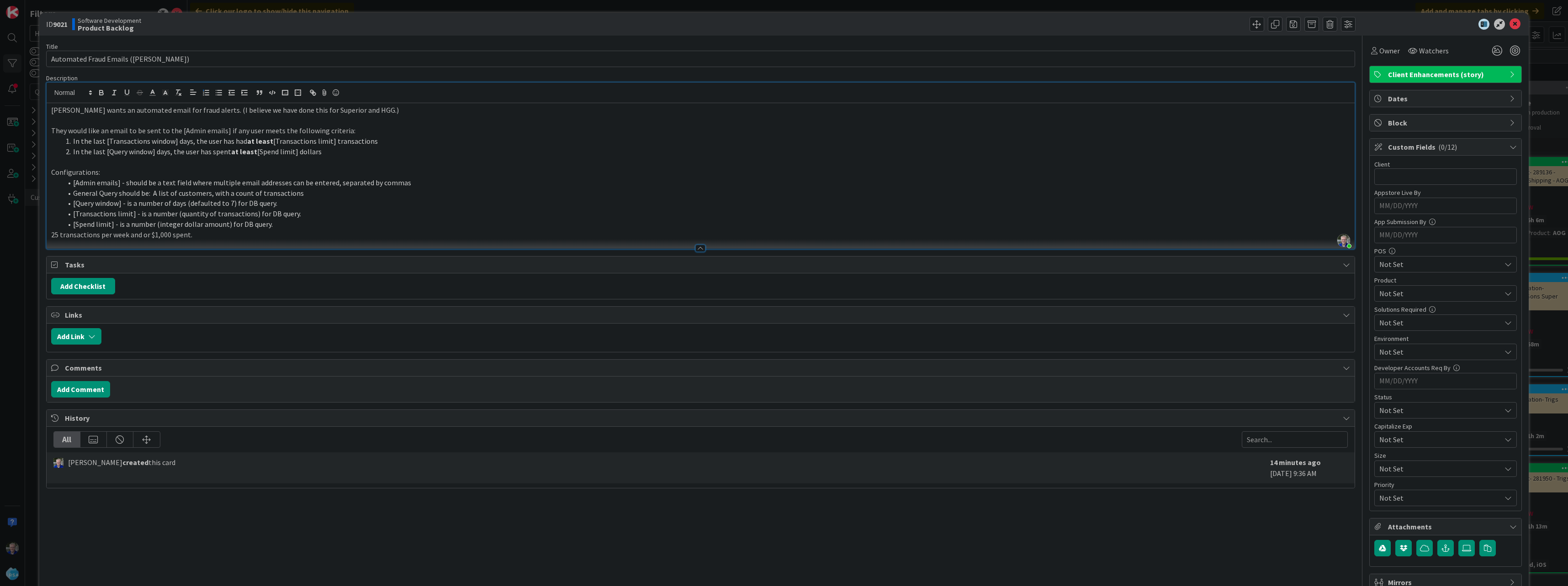
click at [115, 143] on li "In the last [Transactions window] days, the user has had at least [Transactions…" at bounding box center [706, 141] width 1288 height 10
click at [306, 194] on li "General Query should be: A list of customers, with a count of transactions" at bounding box center [706, 194] width 1288 height 10
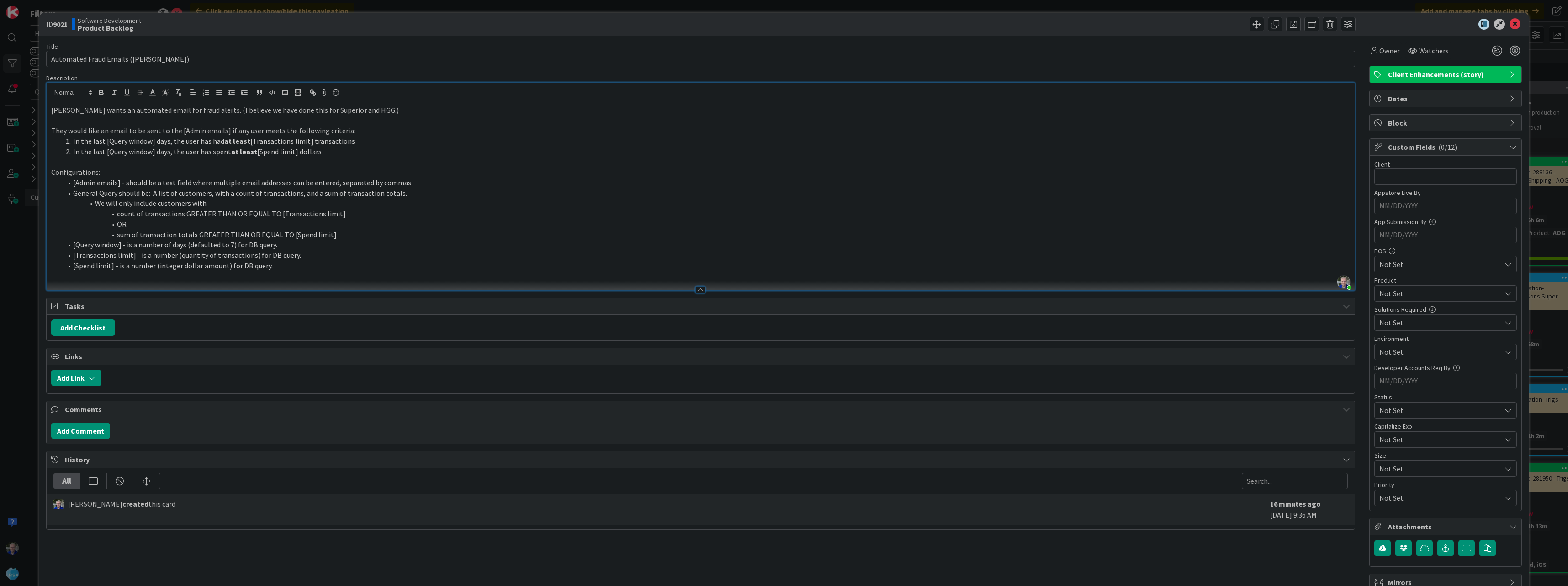
click at [257, 152] on li "In the last [Query window] days, the user has spent at least [Spend limit] doll…" at bounding box center [706, 152] width 1288 height 10
click at [223, 267] on li "[Spend limit] - is a number (integer dollar amount) for DB query." at bounding box center [706, 266] width 1288 height 10
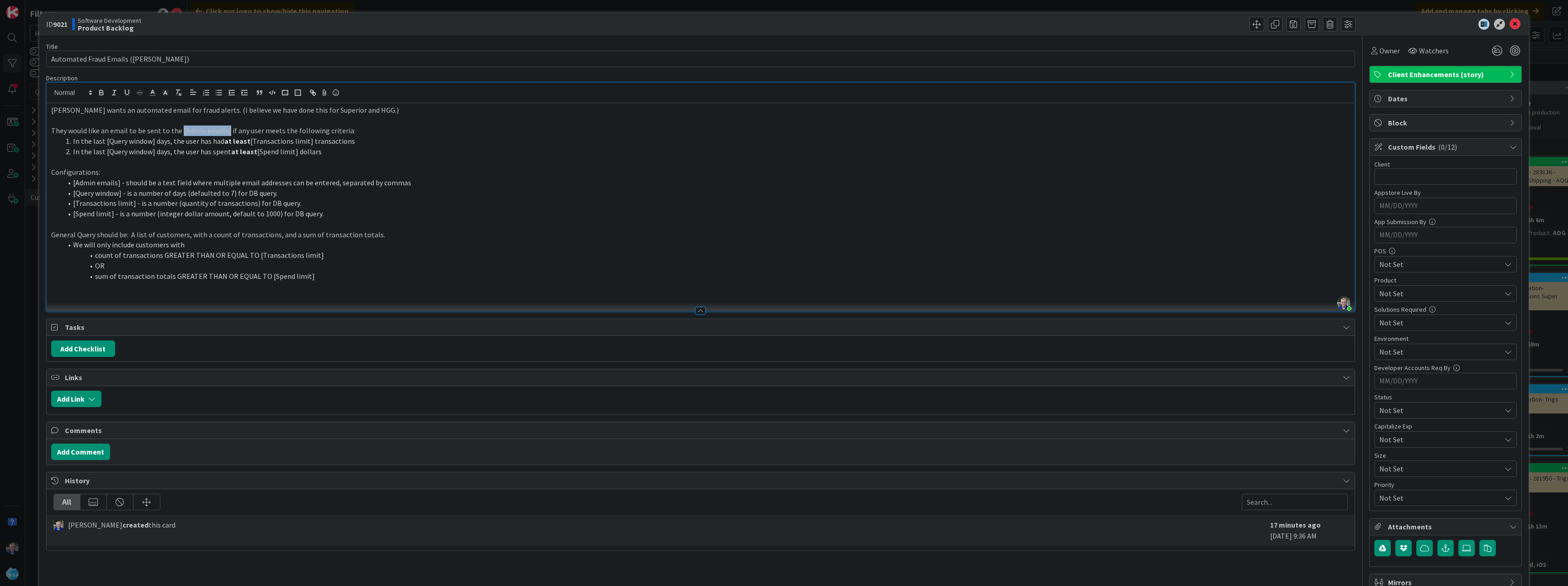
drag, startPoint x: 178, startPoint y: 132, endPoint x: 224, endPoint y: 132, distance: 46.0
click at [224, 132] on p "They would like an email to be sent to the [Admin emails] if any user meets the…" at bounding box center [700, 131] width 1299 height 10
drag, startPoint x: 104, startPoint y: 141, endPoint x: 152, endPoint y: 139, distance: 48.0
click at [152, 139] on li "In the last [Query window] days, the user has had at least [Transactions limit]…" at bounding box center [706, 141] width 1288 height 10
drag, startPoint x: 104, startPoint y: 152, endPoint x: 152, endPoint y: 153, distance: 48.0
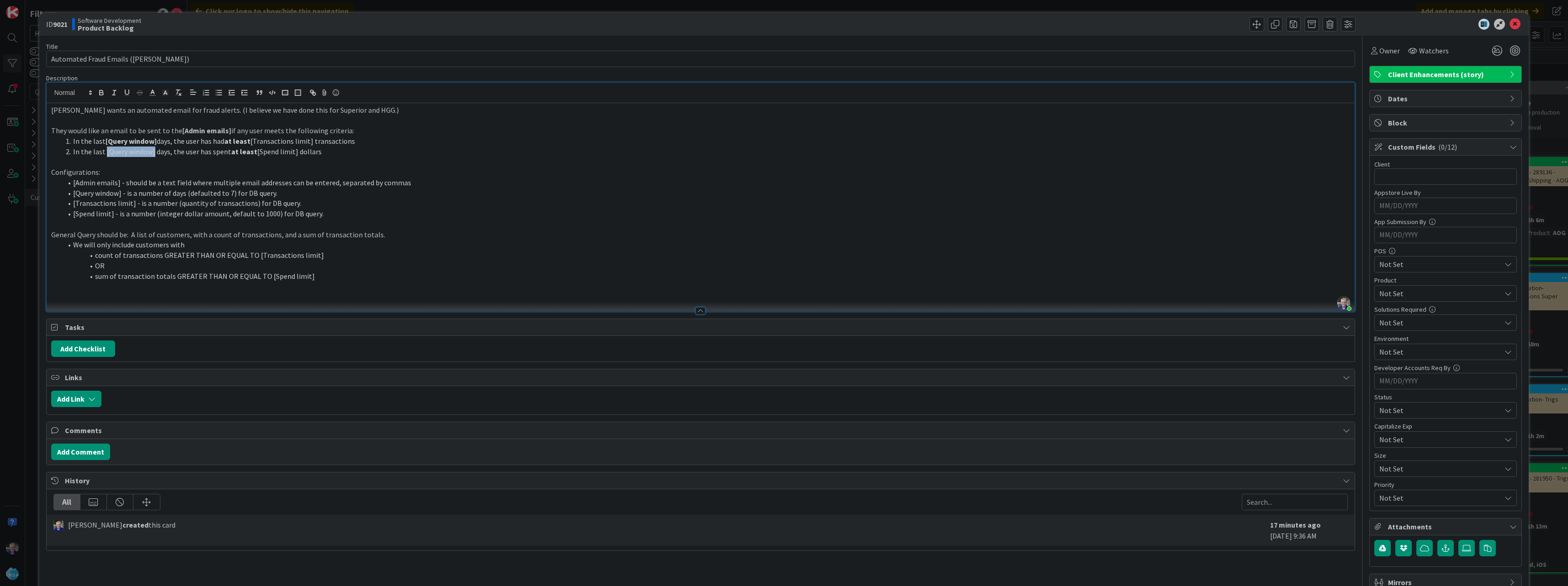
click at [152, 153] on li "In the last [Query window] days, the user has spent at least [Spend limit] doll…" at bounding box center [706, 152] width 1288 height 10
drag, startPoint x: 252, startPoint y: 141, endPoint x: 310, endPoint y: 141, distance: 58.0
click at [310, 141] on li "In the last [Query window] days, the user has had at least [Transactions limit]…" at bounding box center [706, 141] width 1288 height 10
drag, startPoint x: 258, startPoint y: 152, endPoint x: 295, endPoint y: 153, distance: 37.0
click at [295, 153] on li "In the last [Query window] days, the user has spent at least [Spend limit] doll…" at bounding box center [706, 152] width 1288 height 10
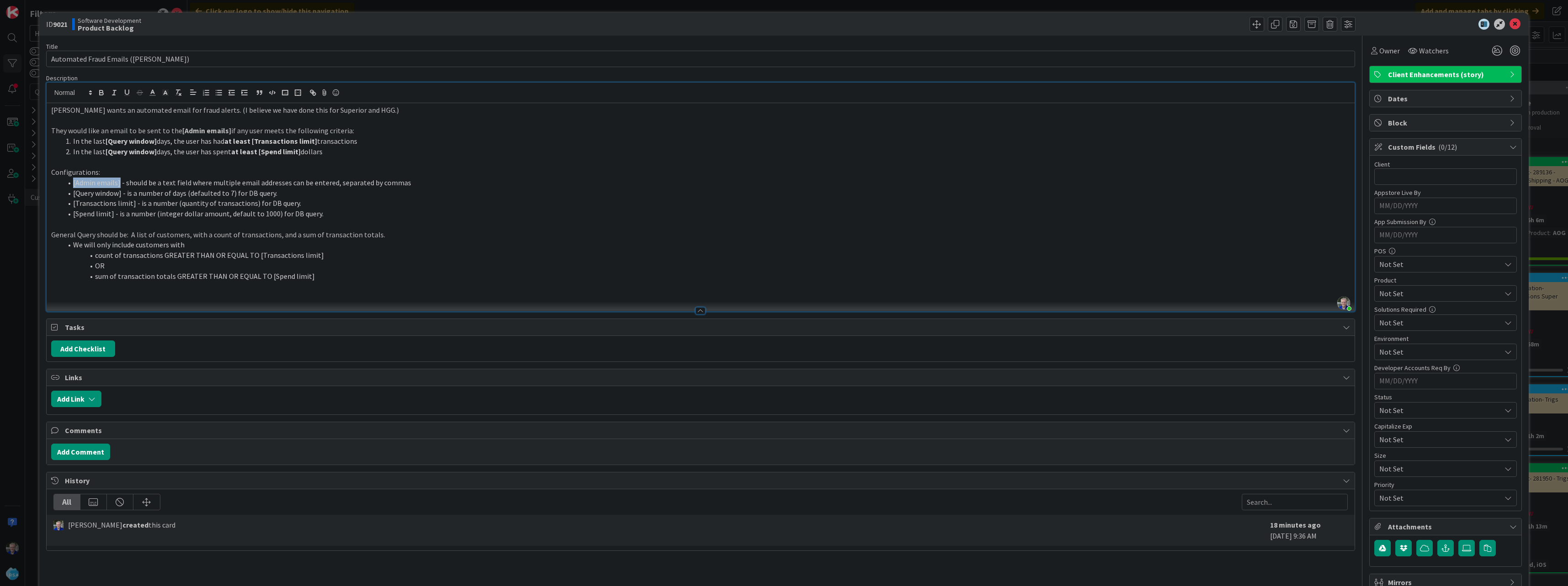
drag, startPoint x: 72, startPoint y: 184, endPoint x: 119, endPoint y: 184, distance: 47.0
click at [119, 184] on li "[Admin emails] - should be a text field where multiple email addresses can be e…" at bounding box center [706, 183] width 1288 height 10
drag, startPoint x: 73, startPoint y: 193, endPoint x: 121, endPoint y: 193, distance: 48.0
click at [121, 193] on li "[Query window] - is a number of days (defaulted to 7) for DB query." at bounding box center [706, 194] width 1288 height 10
drag, startPoint x: 74, startPoint y: 203, endPoint x: 132, endPoint y: 204, distance: 58.0
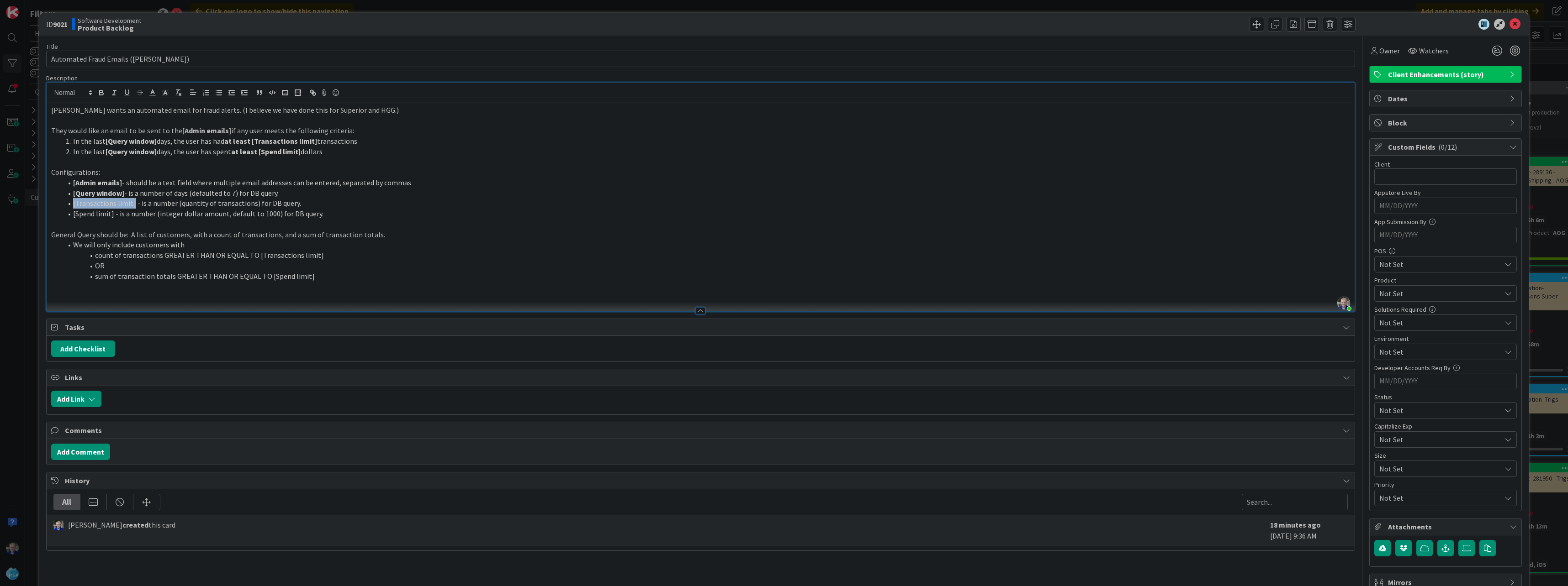
click at [132, 204] on li "[Transactions limit] - is a number (quantity of transactions) for DB query." at bounding box center [706, 203] width 1288 height 10
drag, startPoint x: 72, startPoint y: 214, endPoint x: 112, endPoint y: 214, distance: 40.0
click at [112, 214] on li "[Spend limit] - is a number (integer dollar amount, default to 1000) for DB que…" at bounding box center [706, 214] width 1288 height 10
click at [108, 282] on p at bounding box center [700, 286] width 1299 height 10
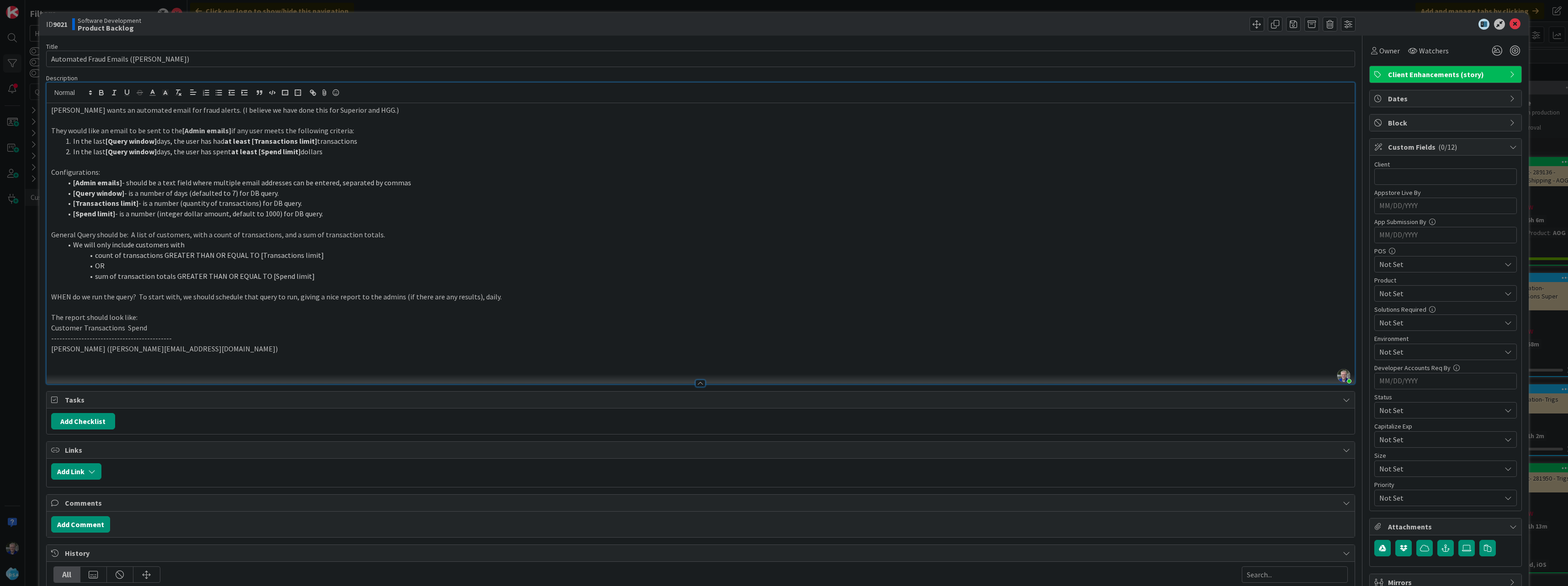
click at [252, 203] on li "[Transactions limit] - is a number (quantity of transactions) for DB query." at bounding box center [706, 203] width 1288 height 10
click at [196, 350] on p "[PERSON_NAME] ([PERSON_NAME][EMAIL_ADDRESS][DOMAIN_NAME])" at bounding box center [700, 349] width 1299 height 10
click at [583, 219] on p at bounding box center [700, 224] width 1299 height 10
click at [583, 174] on input "text" at bounding box center [1445, 176] width 143 height 16
type input "[PERSON_NAME]"
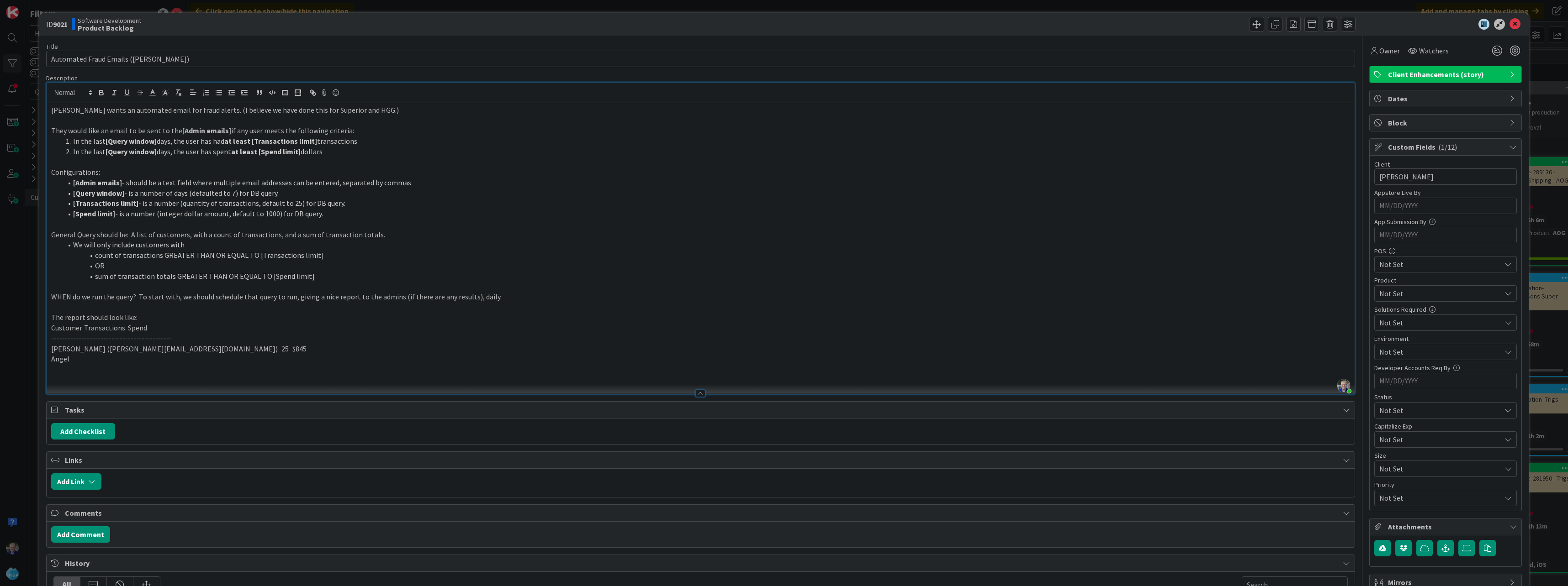
click at [583, 294] on span "Not Set" at bounding box center [1440, 293] width 121 height 11
click at [583, 329] on icon at bounding box center [1379, 331] width 7 height 14
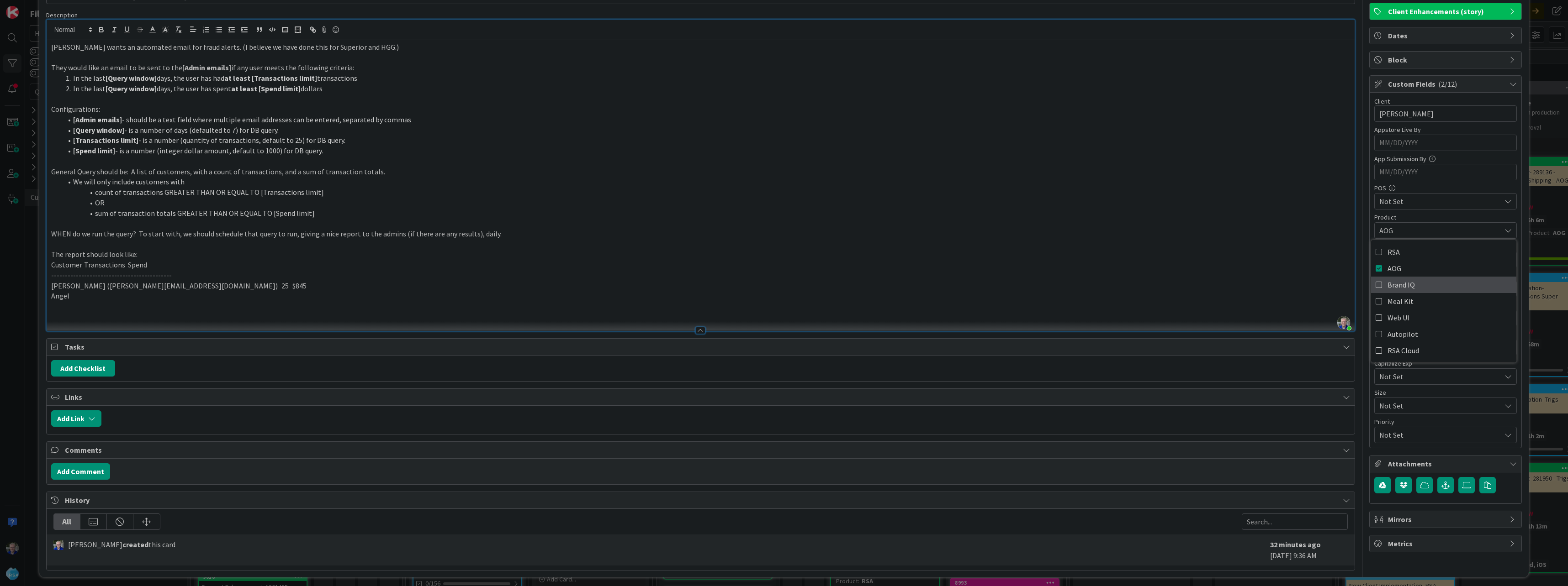
scroll to position [67, 0]
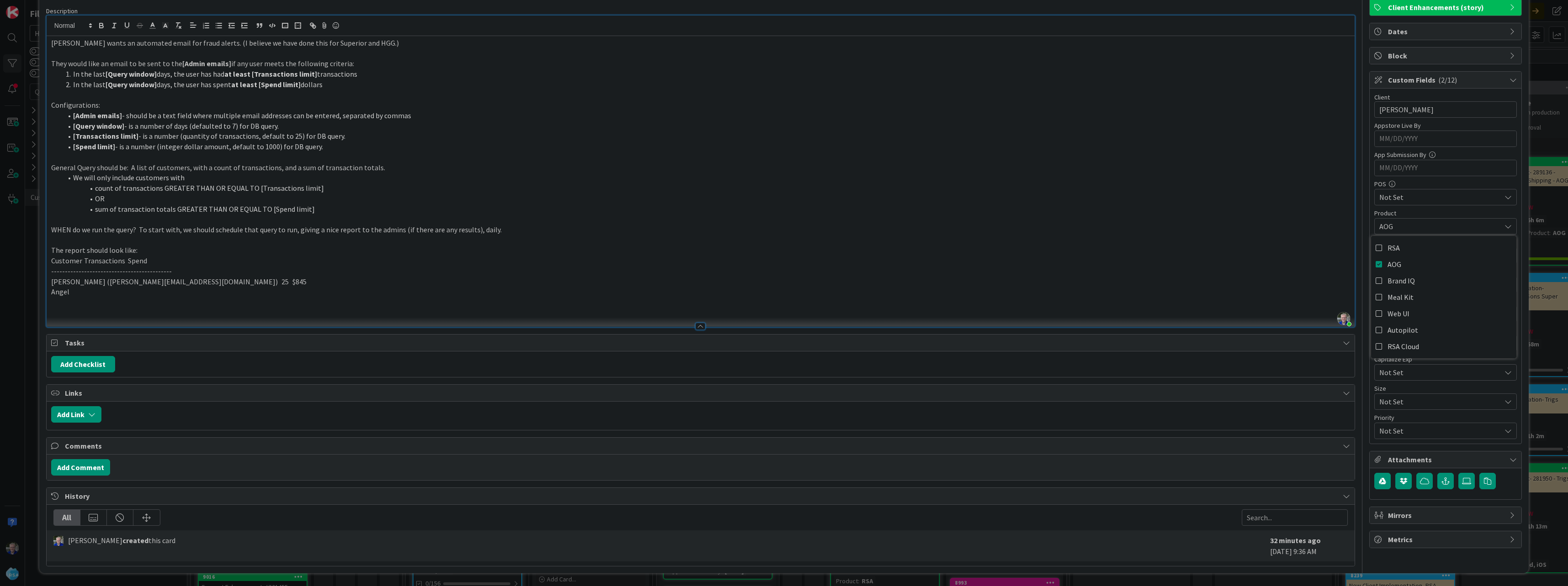
click at [583, 271] on p "--------------------------------------------" at bounding box center [700, 271] width 1299 height 10
click at [583, 349] on span "Not Set" at bounding box center [1437, 344] width 117 height 13
click at [583, 488] on link "High" at bounding box center [1445, 486] width 141 height 16
click at [90, 364] on button "Add Checklist" at bounding box center [83, 364] width 64 height 16
type input "Items Needed"
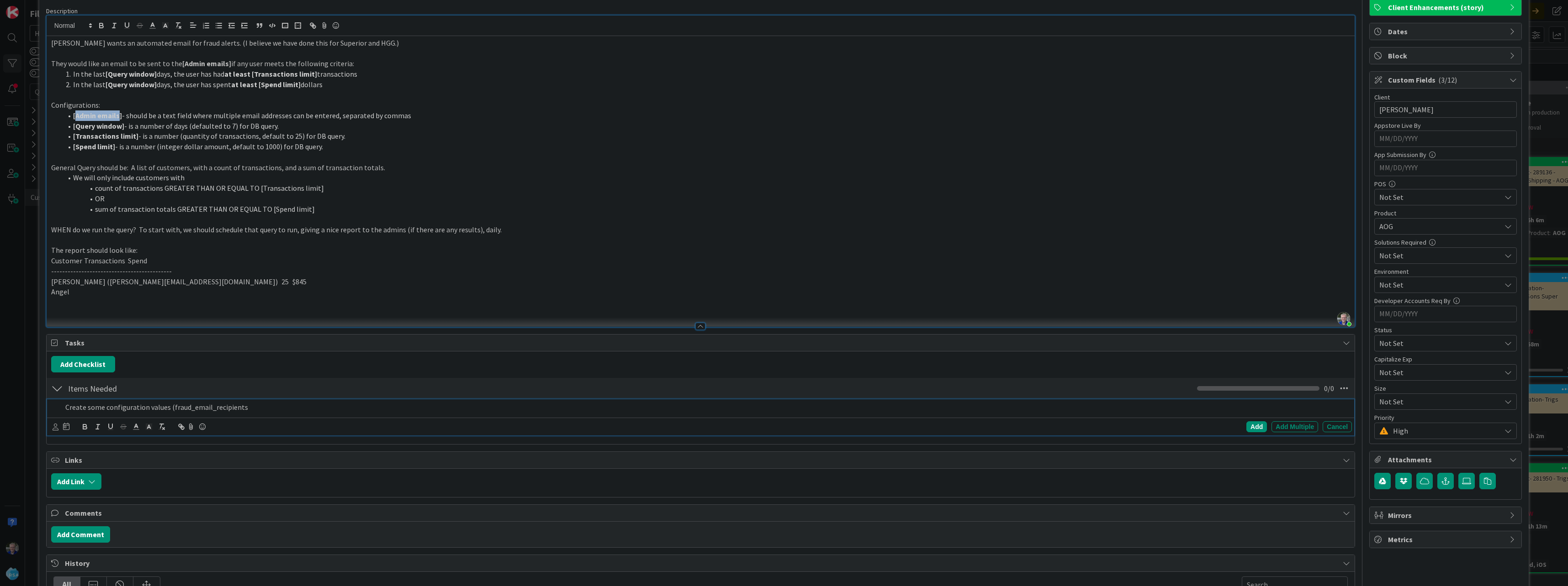
drag, startPoint x: 76, startPoint y: 117, endPoint x: 118, endPoint y: 117, distance: 42.0
click at [118, 117] on strong "[Admin emails]" at bounding box center [97, 115] width 49 height 9
drag, startPoint x: 77, startPoint y: 116, endPoint x: 146, endPoint y: 115, distance: 69.0
click at [146, 115] on strong "[Fraud Alert Recipients]" at bounding box center [112, 115] width 78 height 9
copy strong "Fraud Alert Recipients"
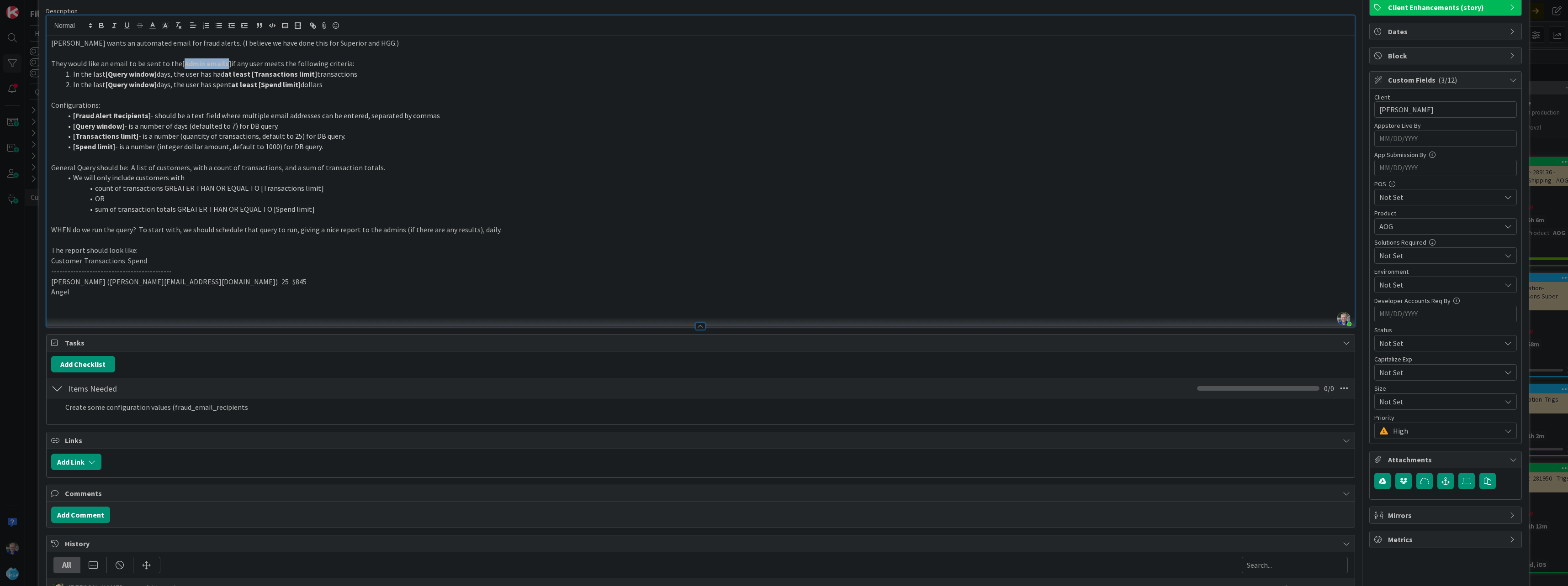
drag, startPoint x: 182, startPoint y: 62, endPoint x: 226, endPoint y: 62, distance: 44.0
click at [226, 62] on strong "[Admin emails]" at bounding box center [206, 63] width 49 height 9
drag, startPoint x: 190, startPoint y: 411, endPoint x: 208, endPoint y: 409, distance: 18.1
click at [208, 409] on p "Create some configuration values (fraud_email_recipients" at bounding box center [706, 407] width 1283 height 10
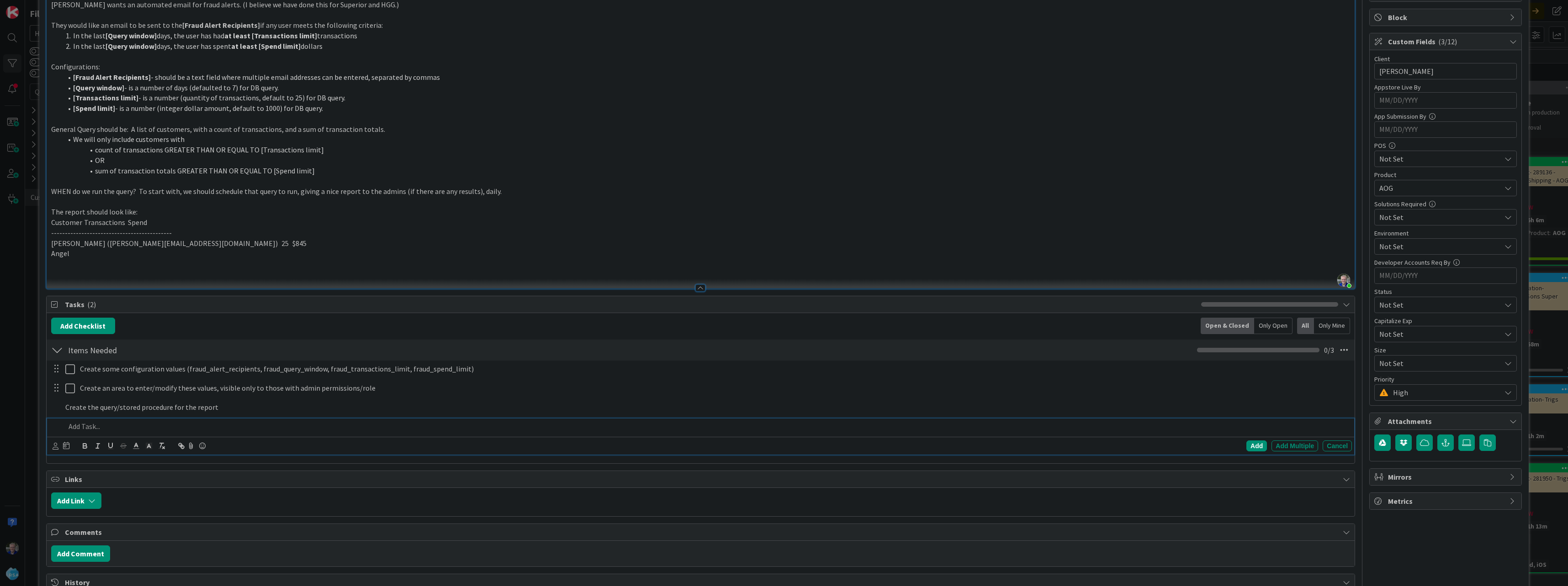
scroll to position [125, 0]
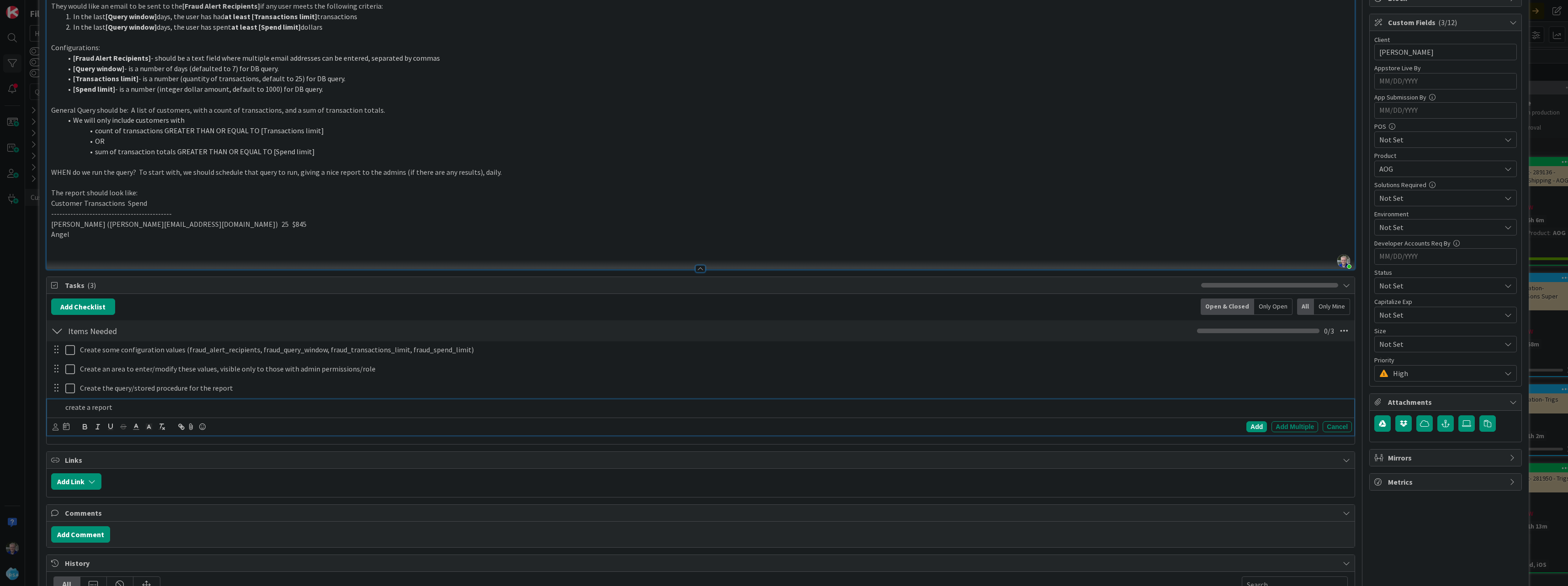
click at [72, 231] on p "Angel" at bounding box center [700, 235] width 1299 height 10
click at [112, 409] on p "create a report" at bounding box center [706, 407] width 1283 height 10
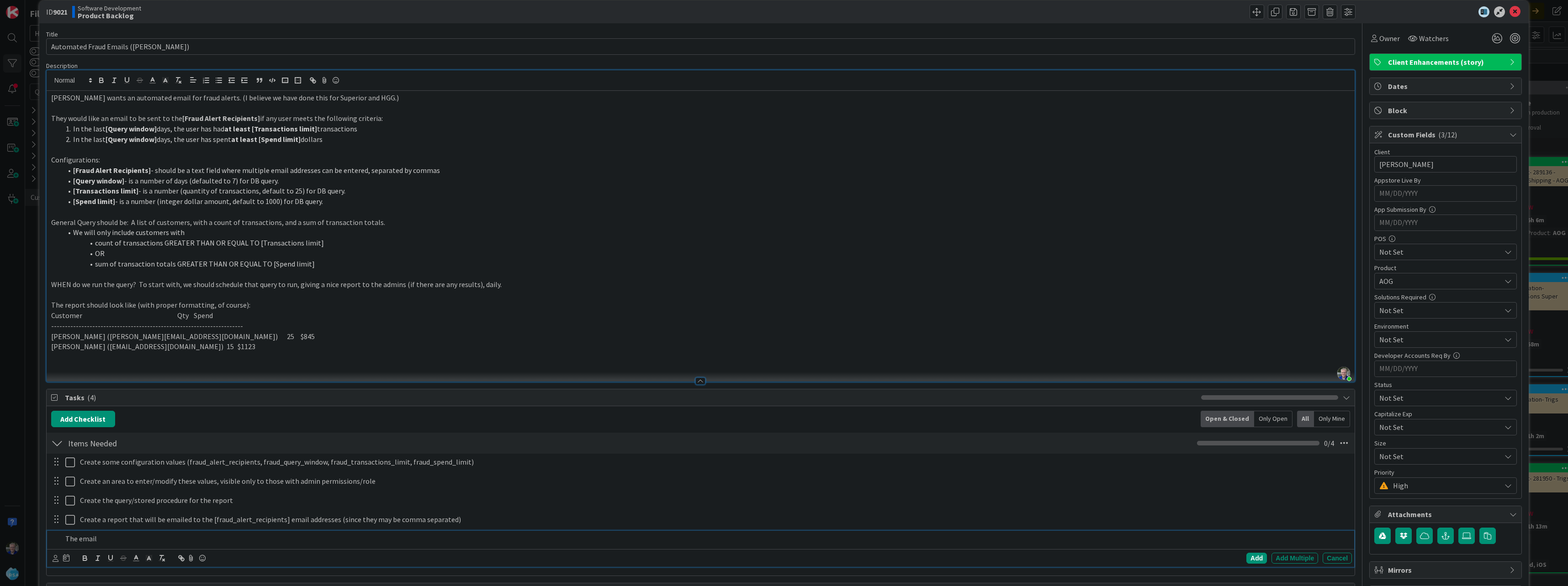
scroll to position [0, 0]
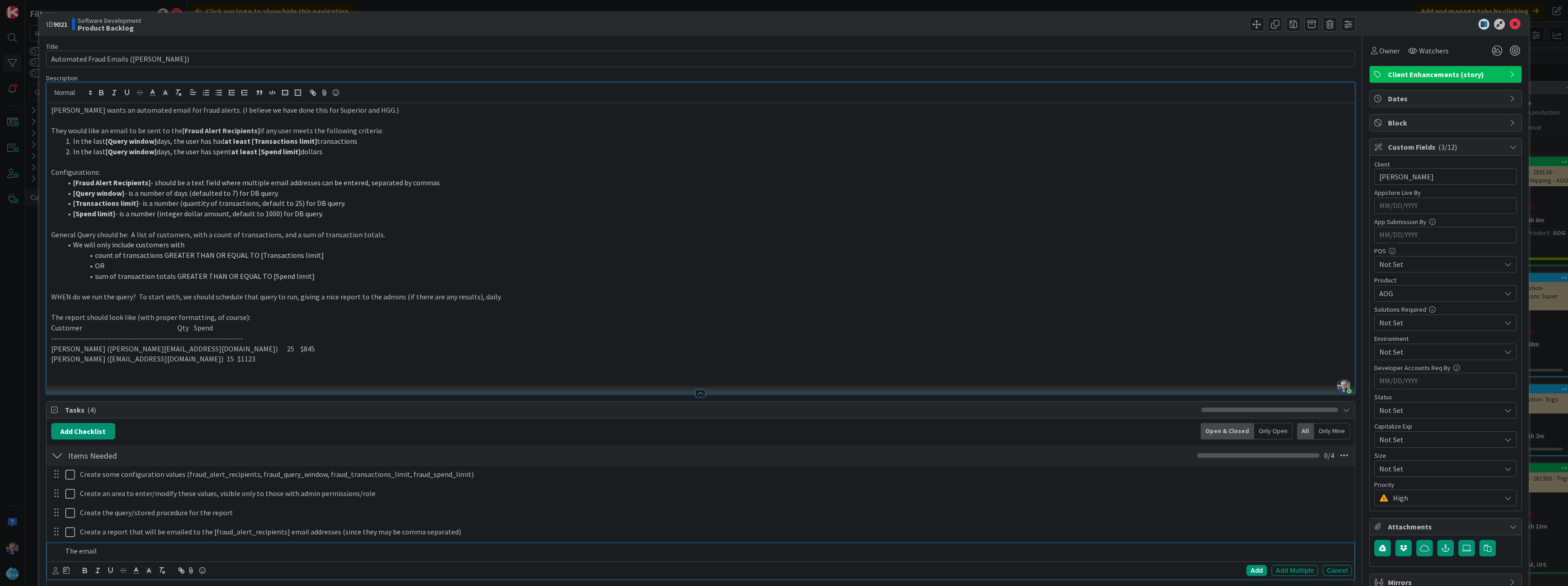
click at [98, 550] on p "The email" at bounding box center [706, 551] width 1283 height 10
click at [583, 50] on span "Owner" at bounding box center [1389, 50] width 21 height 11
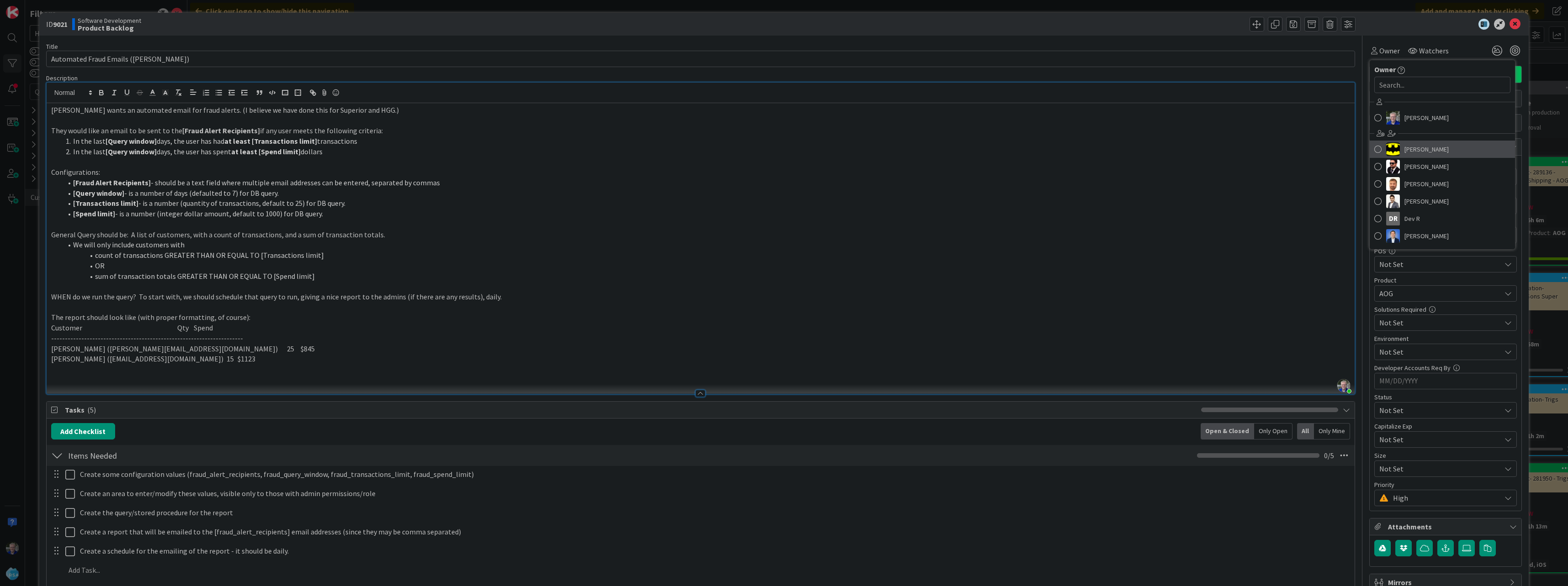
click at [583, 150] on span at bounding box center [1378, 149] width 7 height 14
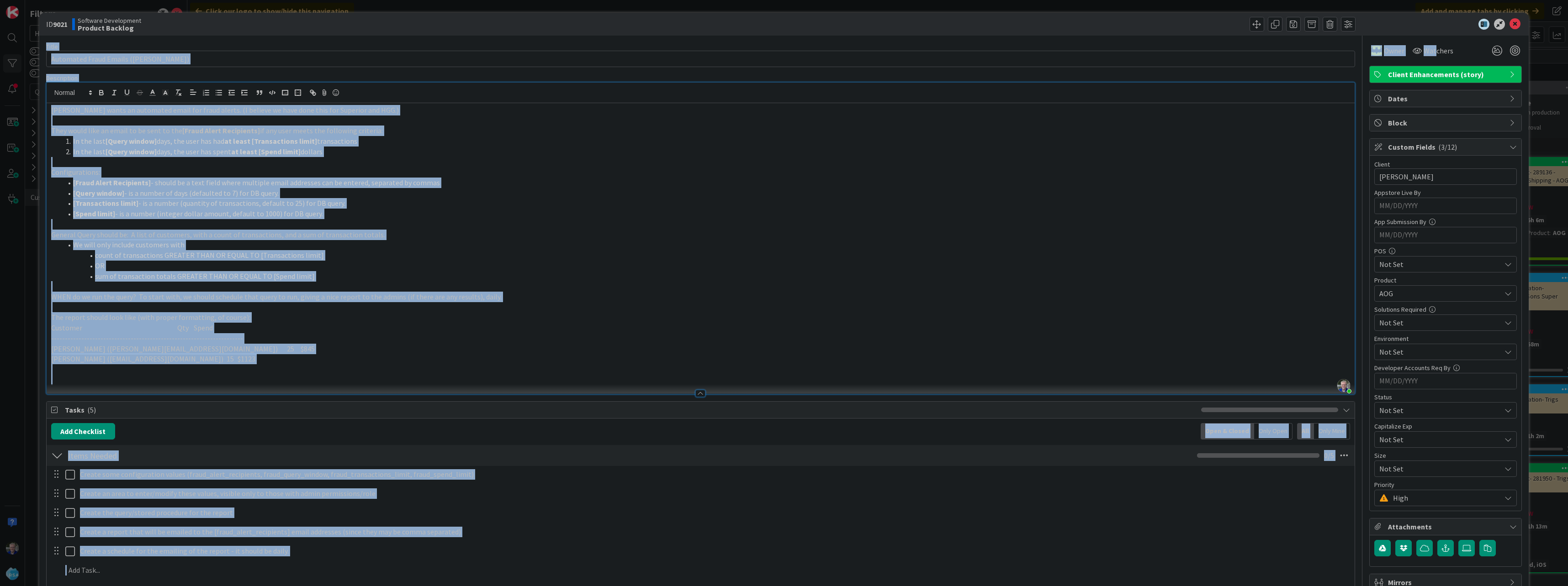
drag, startPoint x: 1429, startPoint y: 48, endPoint x: 1430, endPoint y: 31, distance: 17.0
click at [583, 31] on div "ID 9021 Software Development Product Backlog Title 30 / 128 Automated Fraud Ema…" at bounding box center [783, 398] width 1489 height 771
click at [583, 50] on span "Watchers" at bounding box center [1438, 50] width 30 height 11
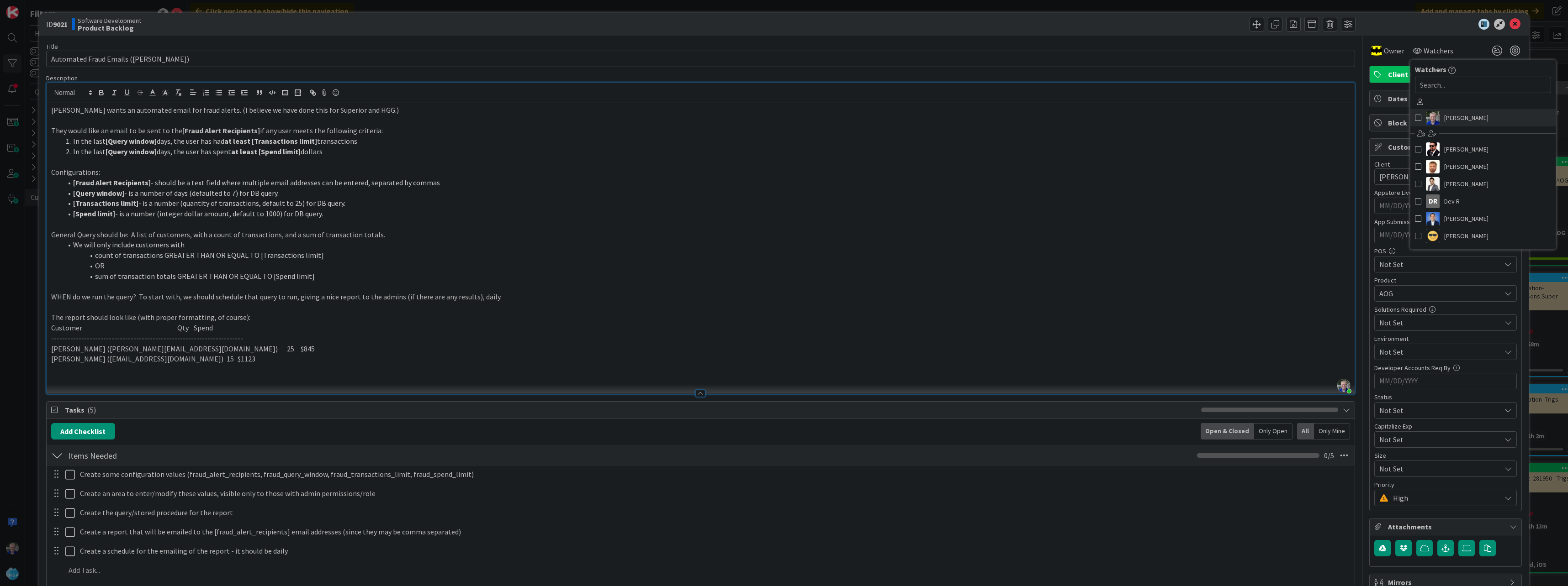
click at [583, 114] on span at bounding box center [1418, 117] width 7 height 14
click at [583, 86] on input "text" at bounding box center [1492, 85] width 136 height 16
type input "mar"
click at [583, 174] on span at bounding box center [1428, 173] width 7 height 14
click at [583, 29] on div at bounding box center [1441, 24] width 162 height 11
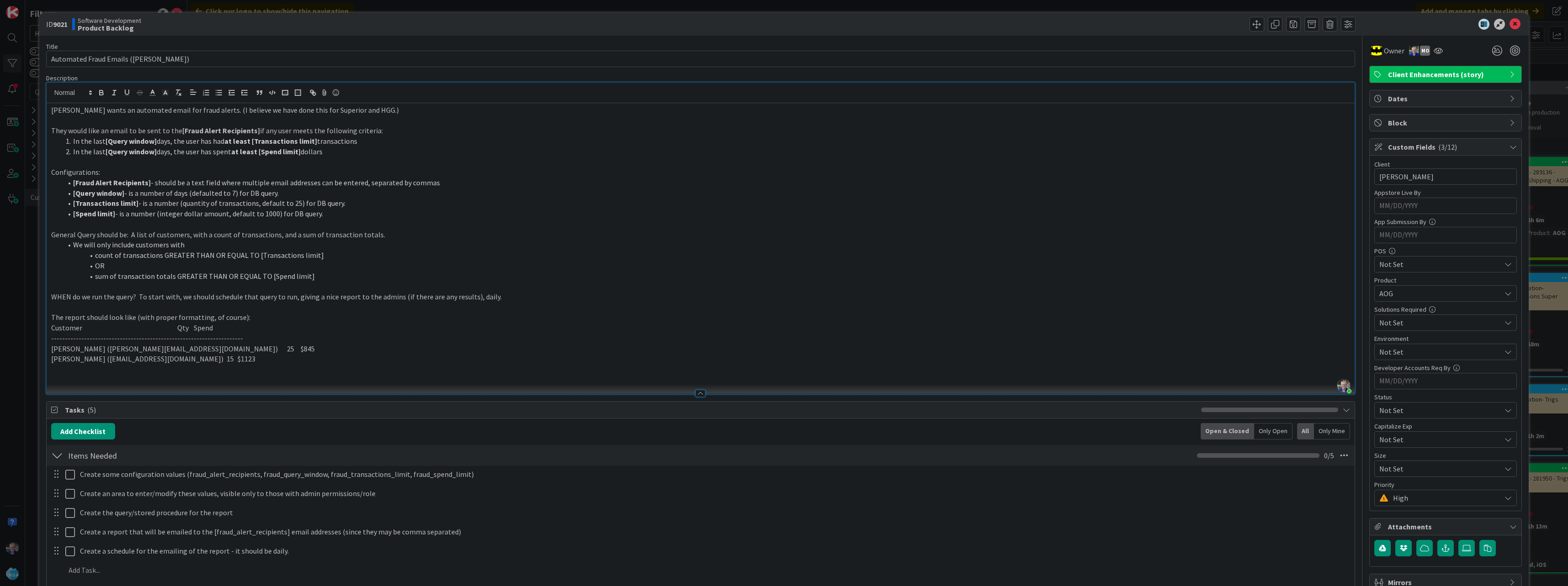
click at [583, 181] on li "[Fraud Alert Recipients] - should be a text field where multiple email addresse…" at bounding box center [706, 183] width 1288 height 10
click at [583, 21] on icon at bounding box center [1515, 24] width 11 height 11
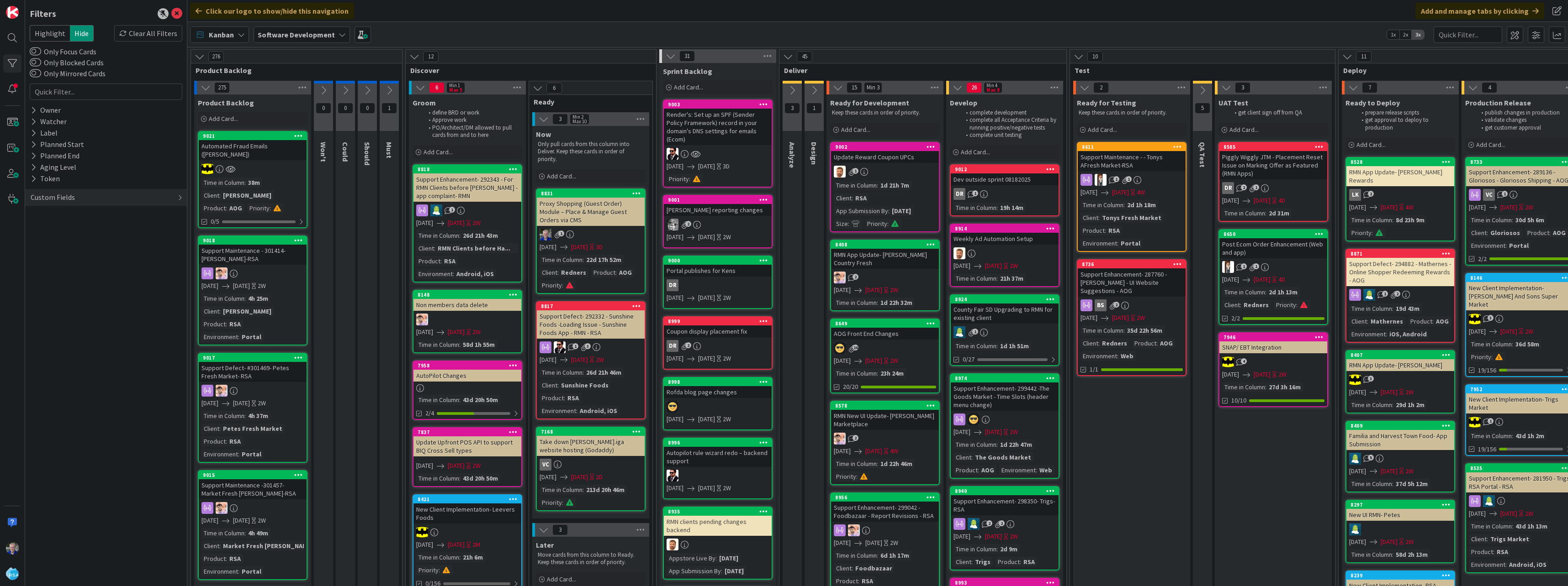
click at [297, 135] on icon at bounding box center [298, 136] width 8 height 7
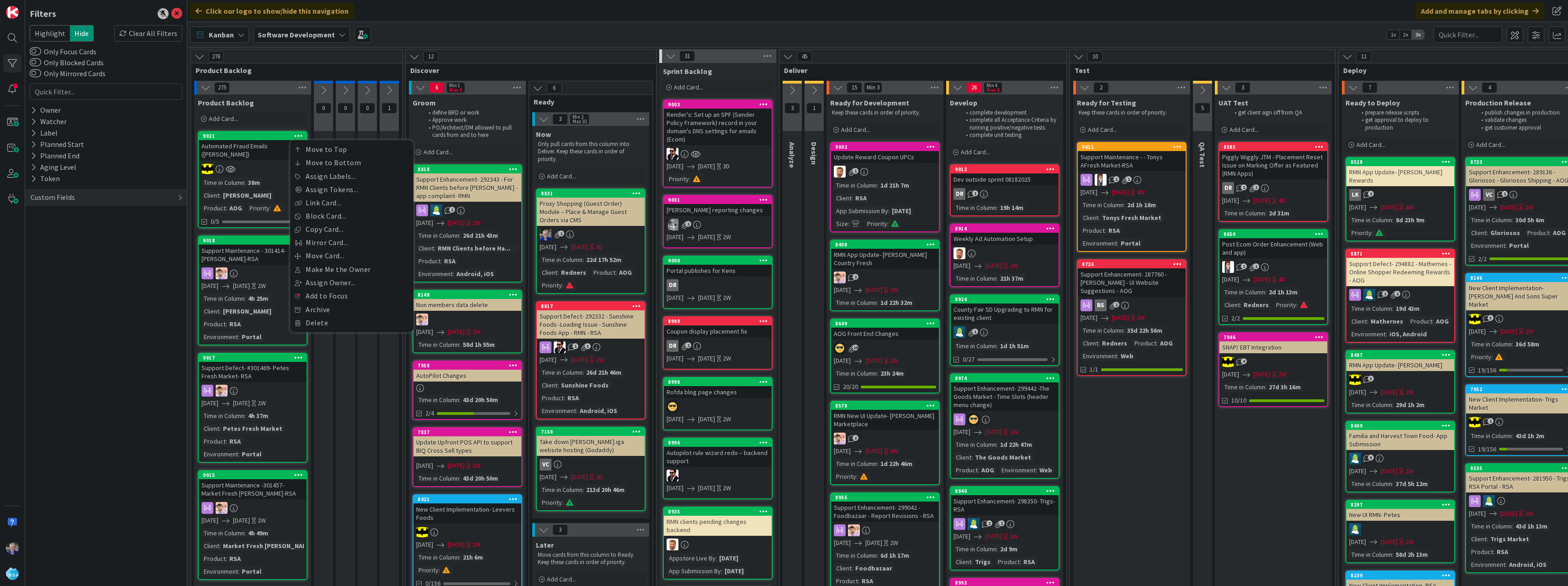
click at [246, 145] on div "Automated Fraud Emails ([PERSON_NAME])" at bounding box center [252, 150] width 108 height 20
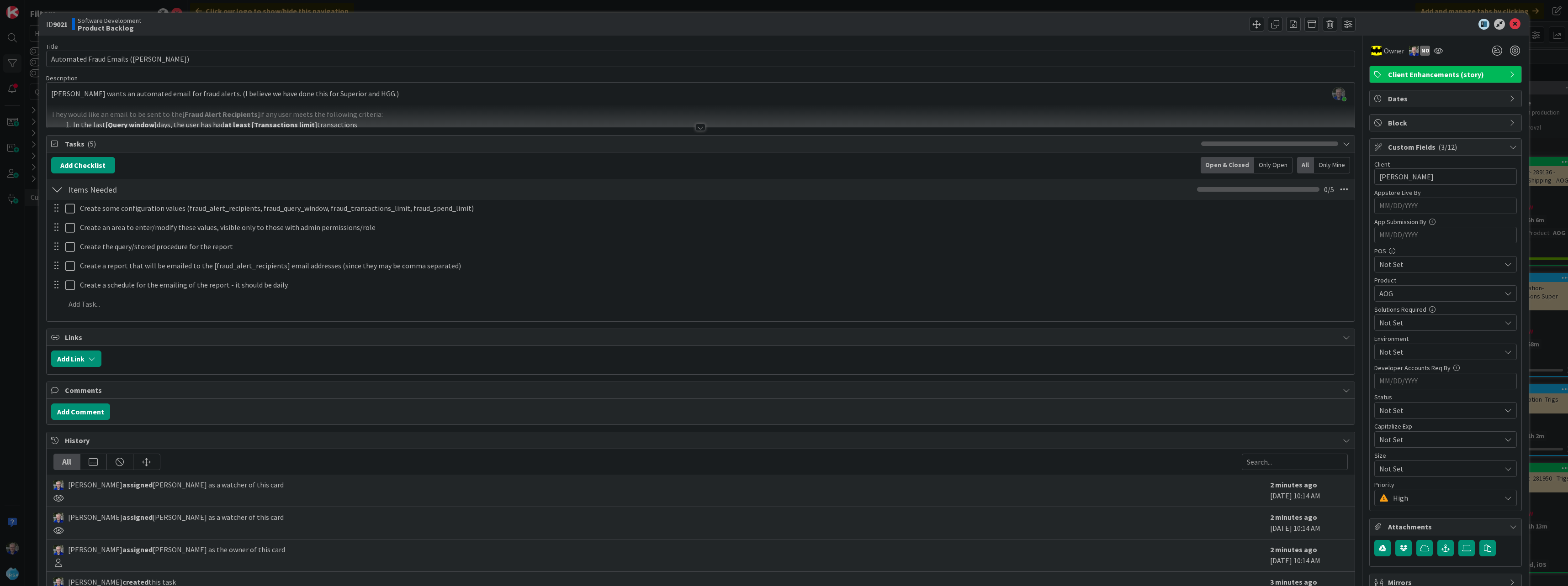
click at [583, 24] on div at bounding box center [1029, 24] width 652 height 14
click at [583, 24] on icon at bounding box center [1515, 24] width 11 height 11
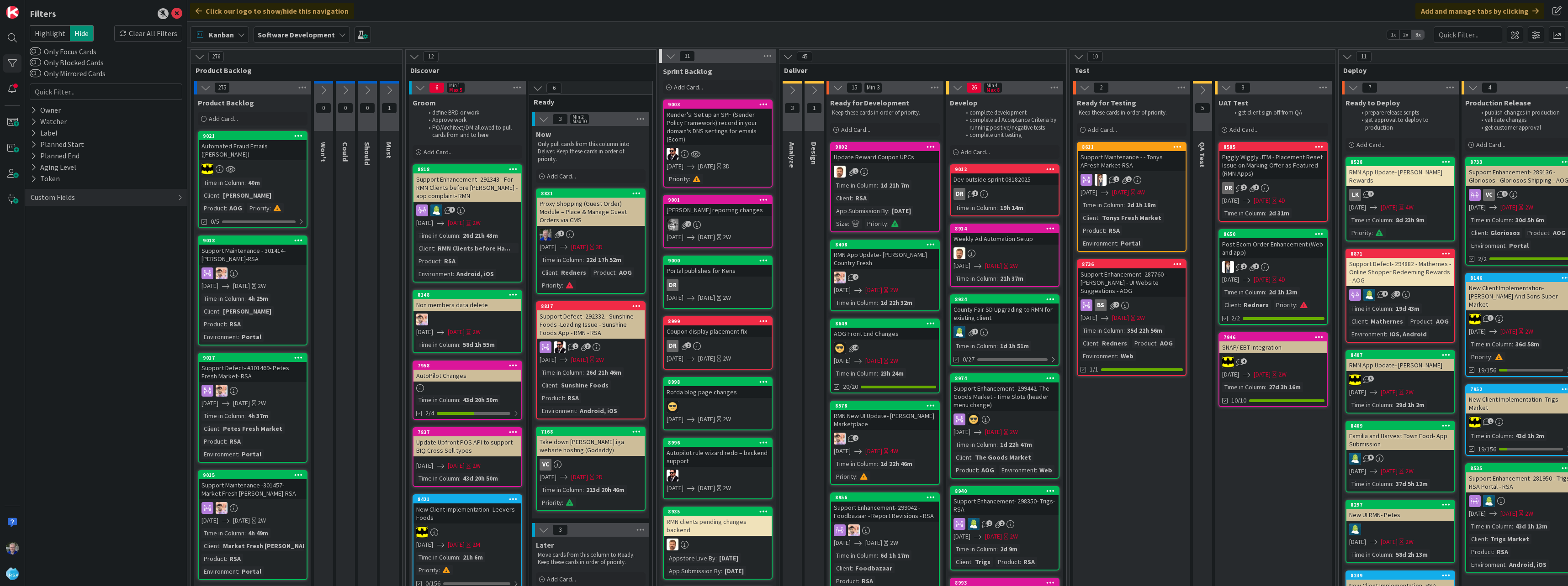
click at [257, 169] on link "9021 Move to Top Move to Bottom Assign Labels... Assign Tokens... Link Card... …" at bounding box center [252, 179] width 110 height 97
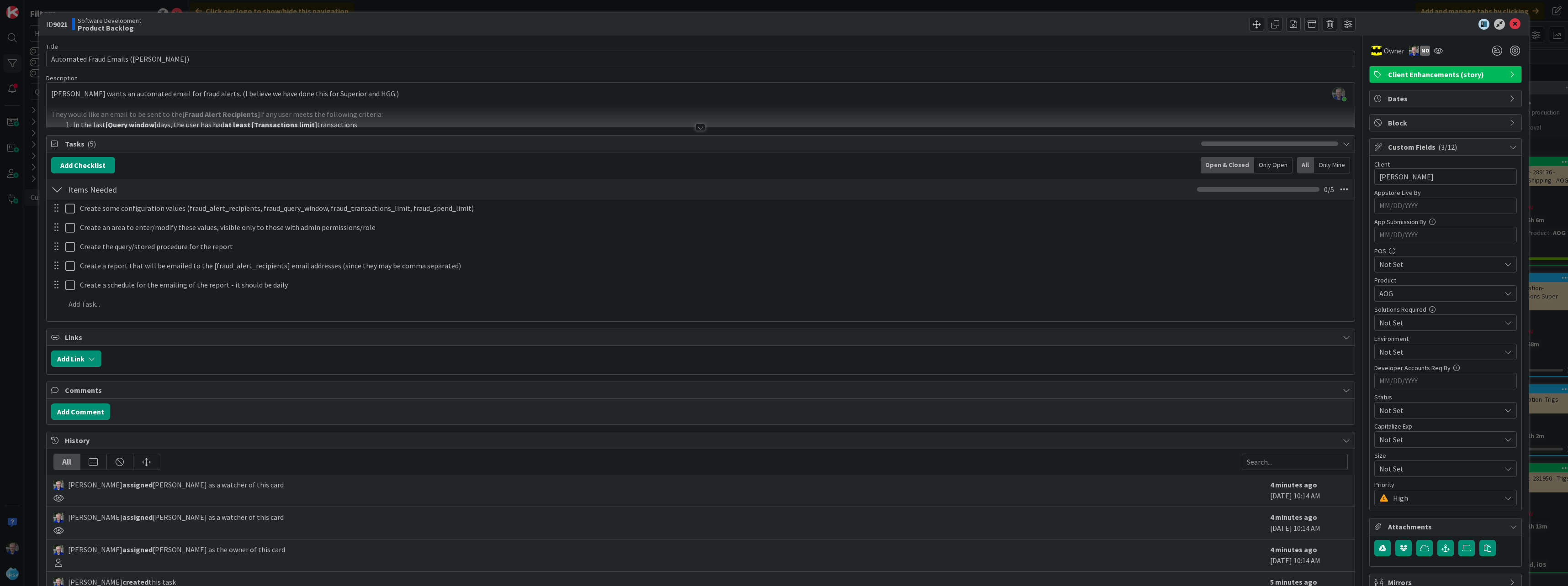
click at [280, 96] on div "[PERSON_NAME] just joined [PERSON_NAME] wants an automated email for fraud aler…" at bounding box center [700, 105] width 1308 height 45
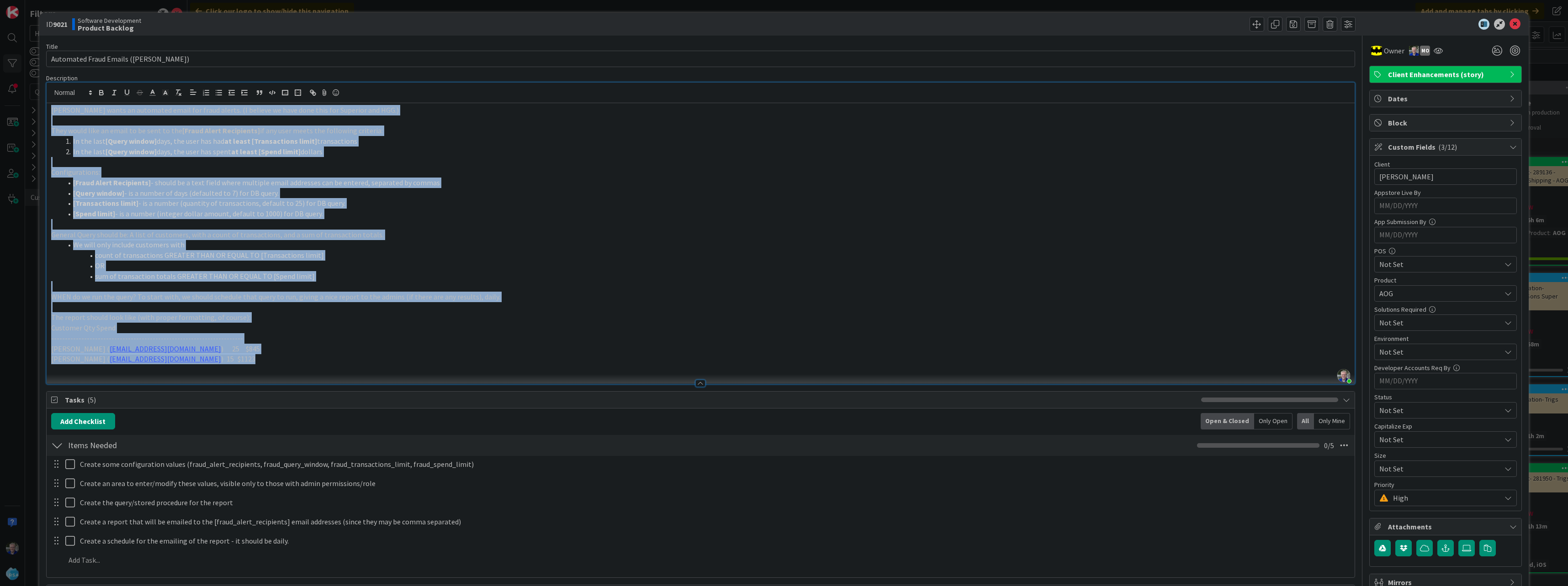
drag, startPoint x: 245, startPoint y: 362, endPoint x: 51, endPoint y: 107, distance: 320.4
click at [51, 107] on div "[PERSON_NAME] wants an automated email for fraud alerts. (I believe we have don…" at bounding box center [700, 243] width 1308 height 281
copy div "[PERSON_NAME] wants an automated email for fraud alerts. (I believe we have don…"
click at [290, 336] on p "----------------------------------------------------------------------" at bounding box center [700, 338] width 1299 height 10
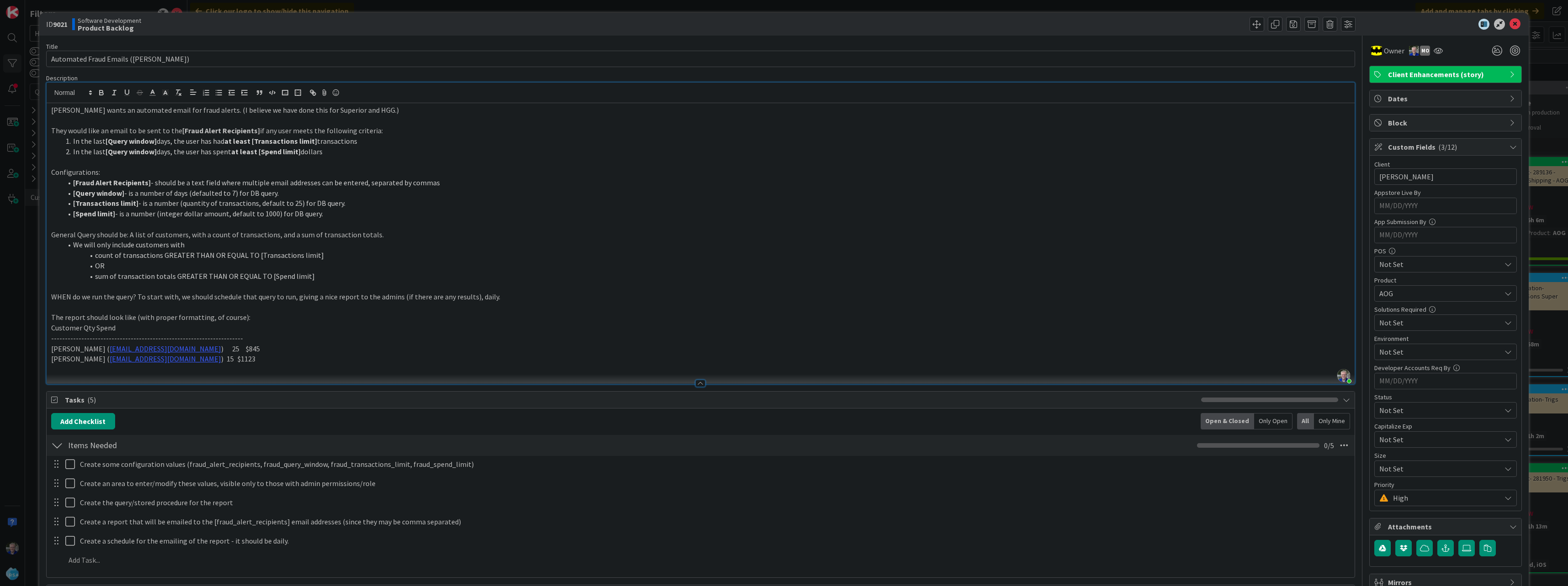
click at [247, 320] on p "The report should look like (with proper formatting, of course):" at bounding box center [700, 317] width 1299 height 10
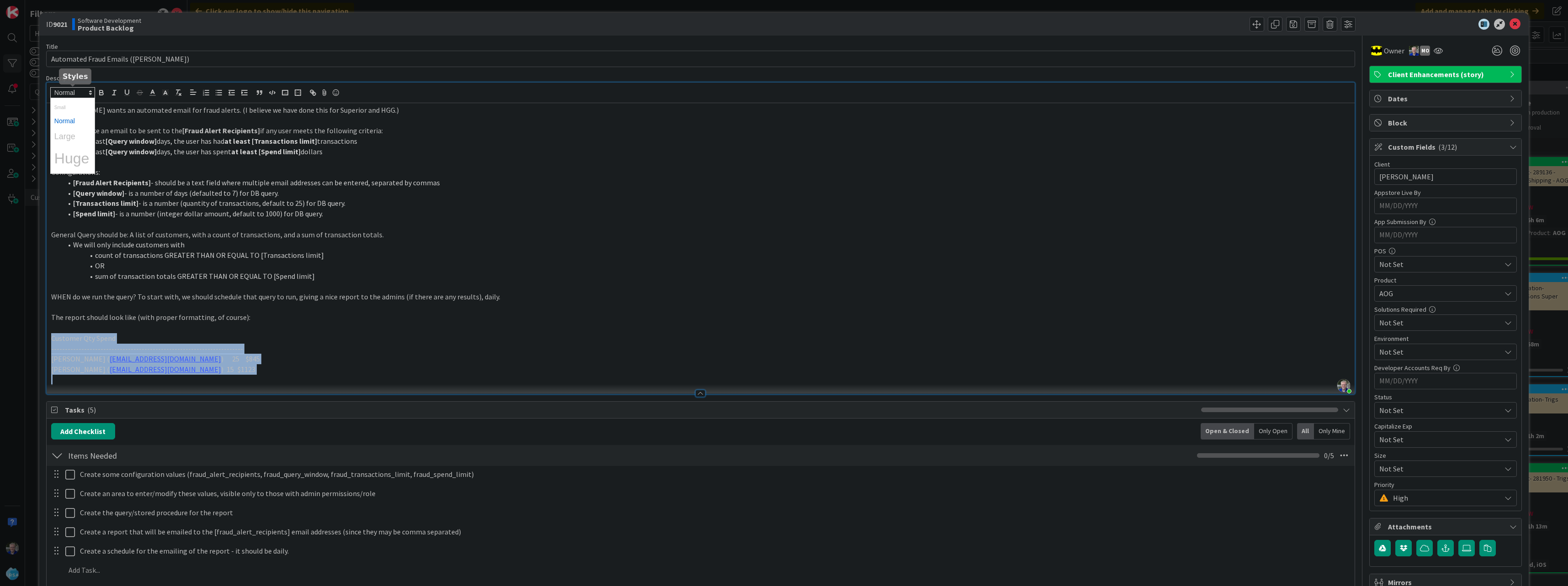
click at [90, 94] on polygon at bounding box center [90, 94] width 2 height 1
click at [89, 91] on icon at bounding box center [90, 93] width 8 height 8
click at [269, 91] on icon "button" at bounding box center [272, 93] width 8 height 8
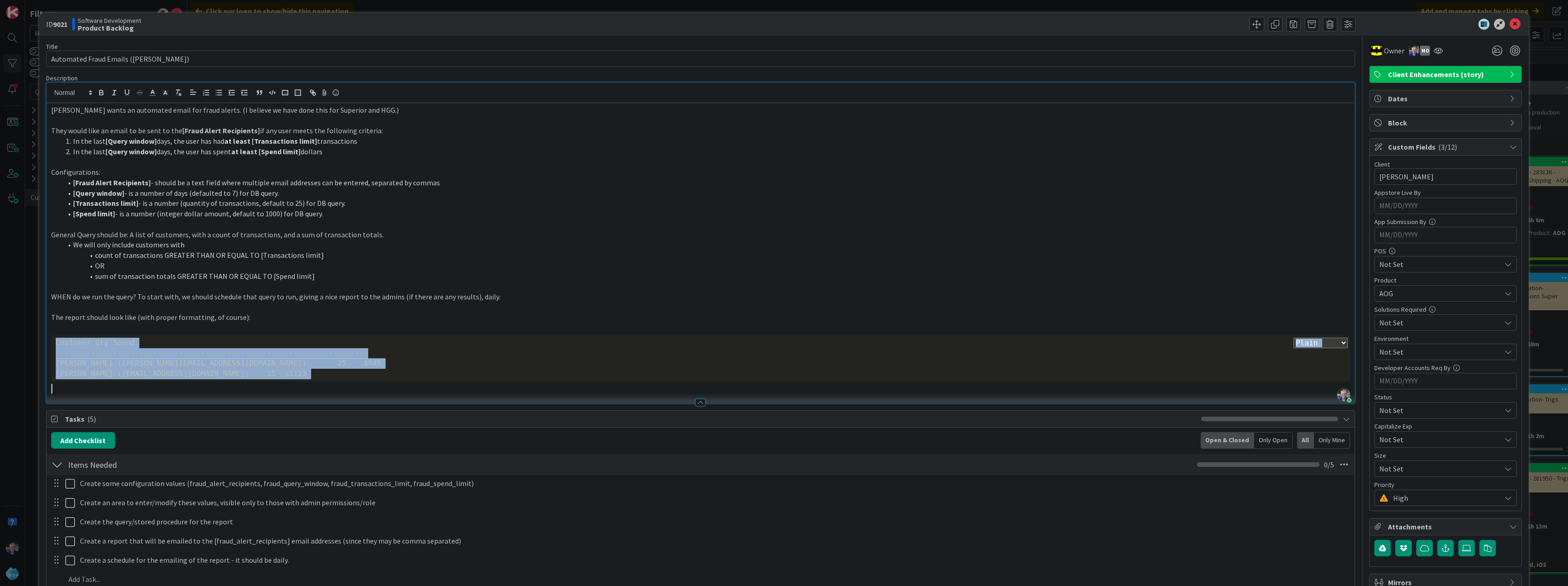
click at [89, 344] on div "Customer Qty Spend" at bounding box center [700, 343] width 1289 height 10
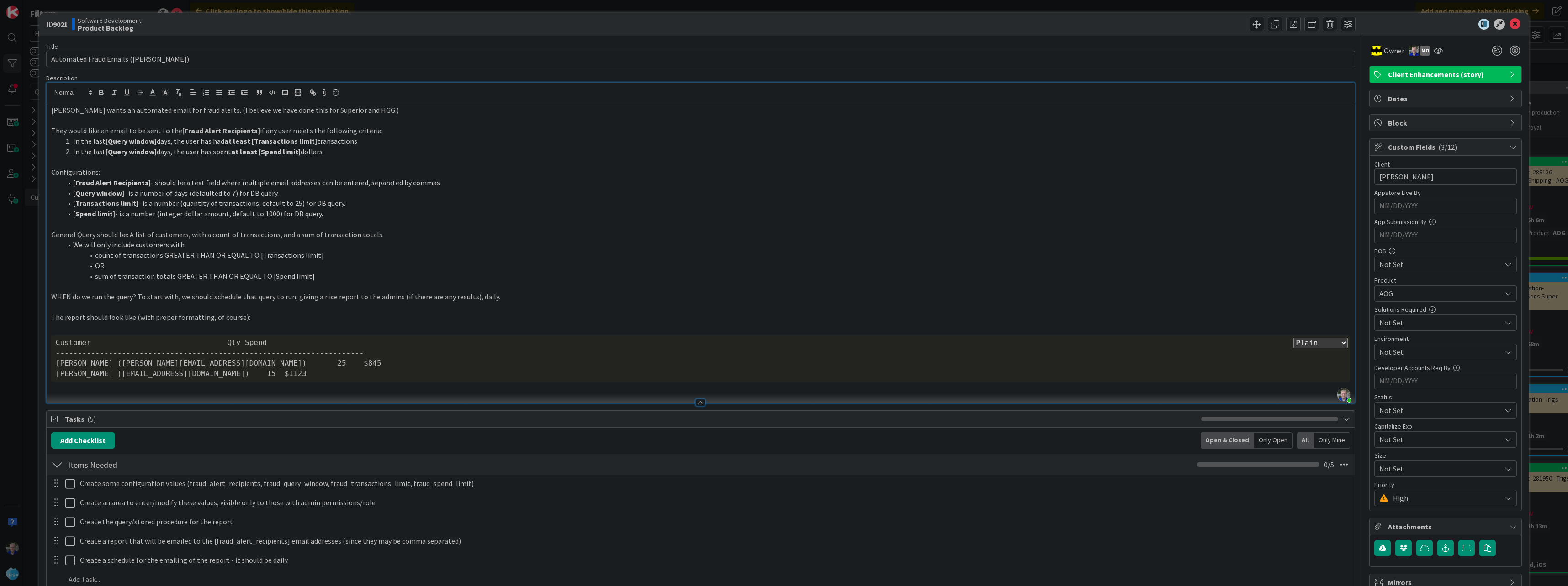
click at [228, 344] on div "Customer Qty Spend" at bounding box center [700, 343] width 1289 height 10
click at [234, 353] on div "----------------------------------------------------------------------" at bounding box center [700, 353] width 1289 height 10
click at [265, 304] on p at bounding box center [700, 308] width 1299 height 10
click at [583, 29] on div at bounding box center [1029, 24] width 652 height 14
click at [583, 59] on input "Automated Fraud Emails ([PERSON_NAME])" at bounding box center [701, 59] width 1309 height 16
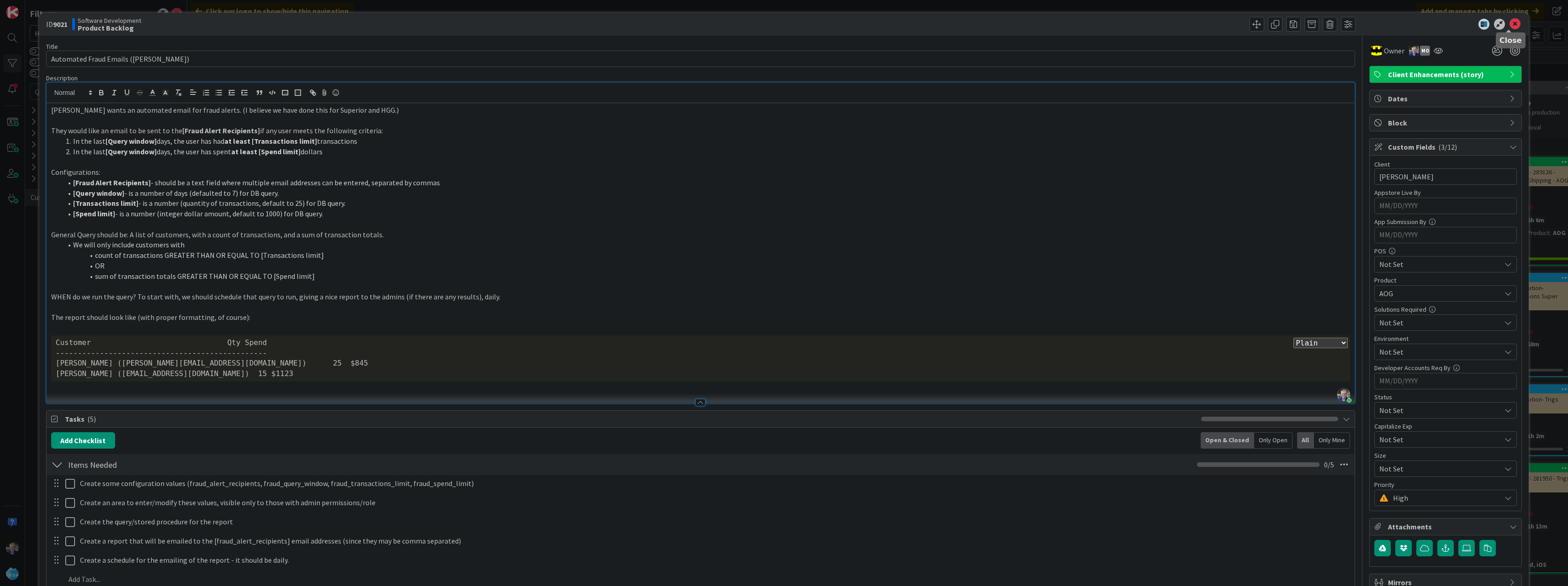
click at [583, 23] on icon at bounding box center [1515, 24] width 11 height 11
